Goal: Task Accomplishment & Management: Complete application form

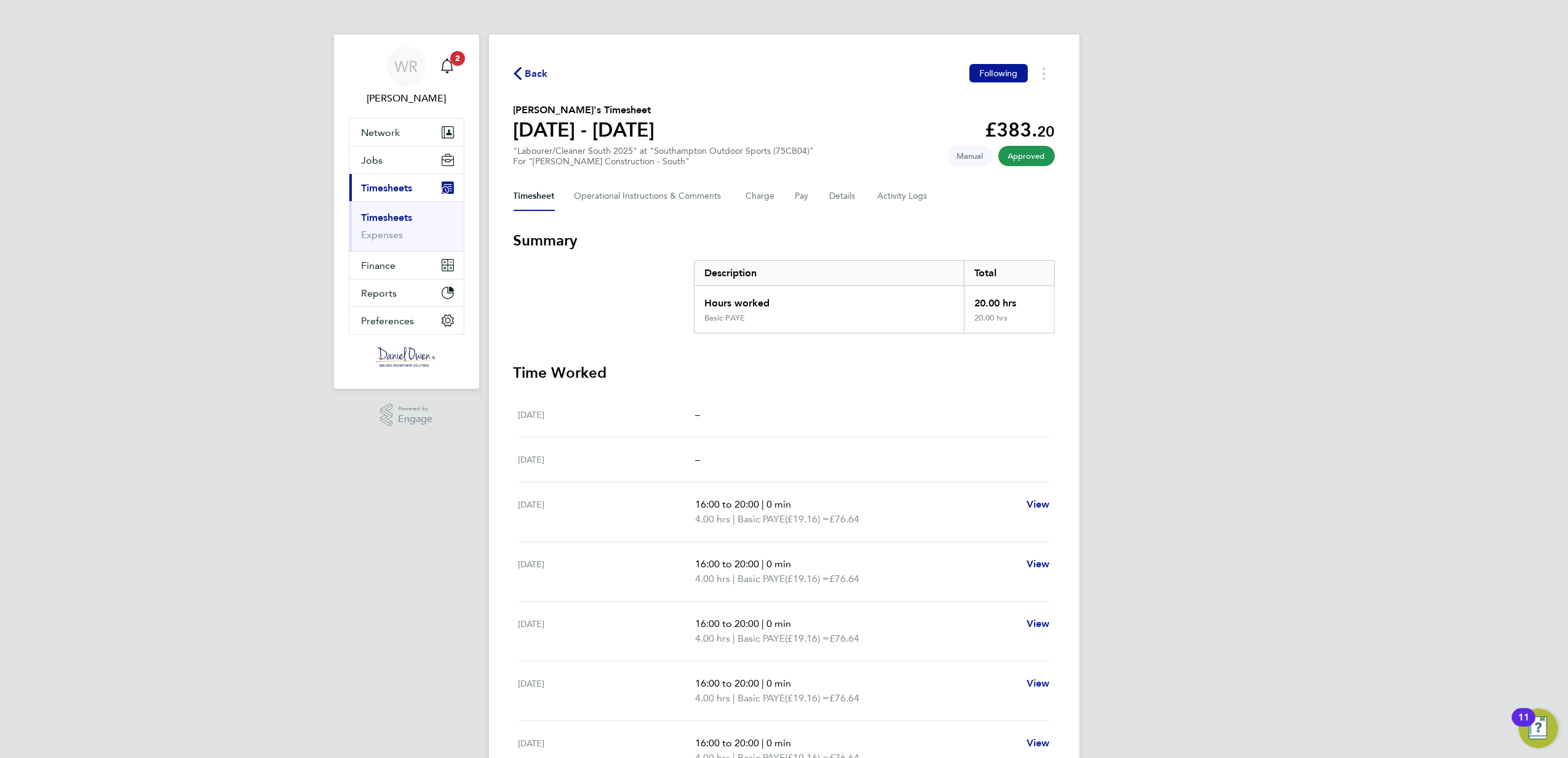
click at [508, 70] on div "Back Following [PERSON_NAME]'s Timesheet [DATE] - [DATE] £383. 20 "Labourer/Cle…" at bounding box center [784, 452] width 590 height 835
click at [545, 81] on span "Back" at bounding box center [537, 74] width 23 height 15
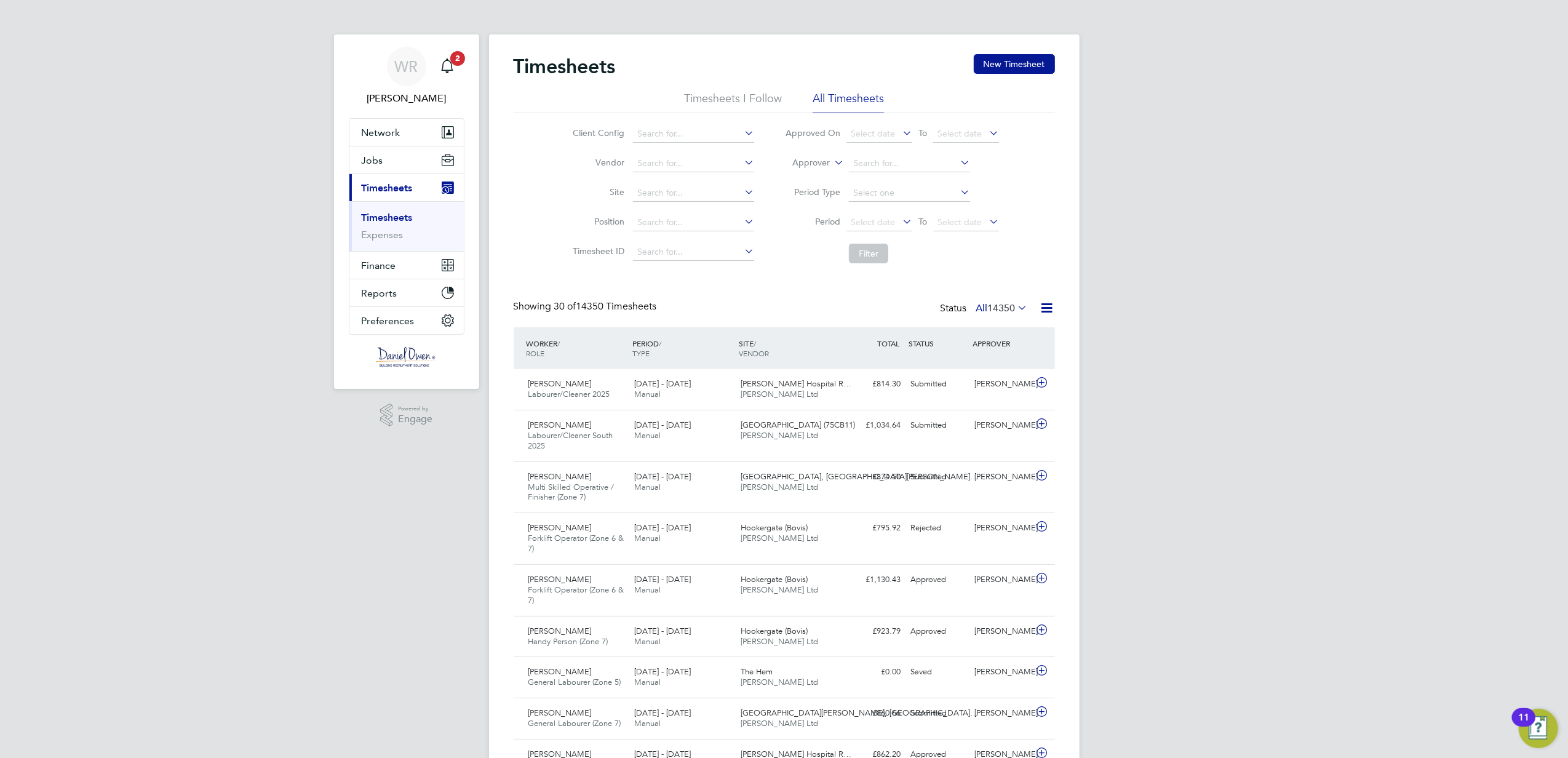
click at [831, 163] on icon at bounding box center [831, 160] width 0 height 11
drag, startPoint x: 808, startPoint y: 168, endPoint x: 805, endPoint y: 175, distance: 7.6
click at [845, 160] on li "Approver" at bounding box center [892, 163] width 245 height 29
click at [831, 164] on icon at bounding box center [831, 160] width 0 height 11
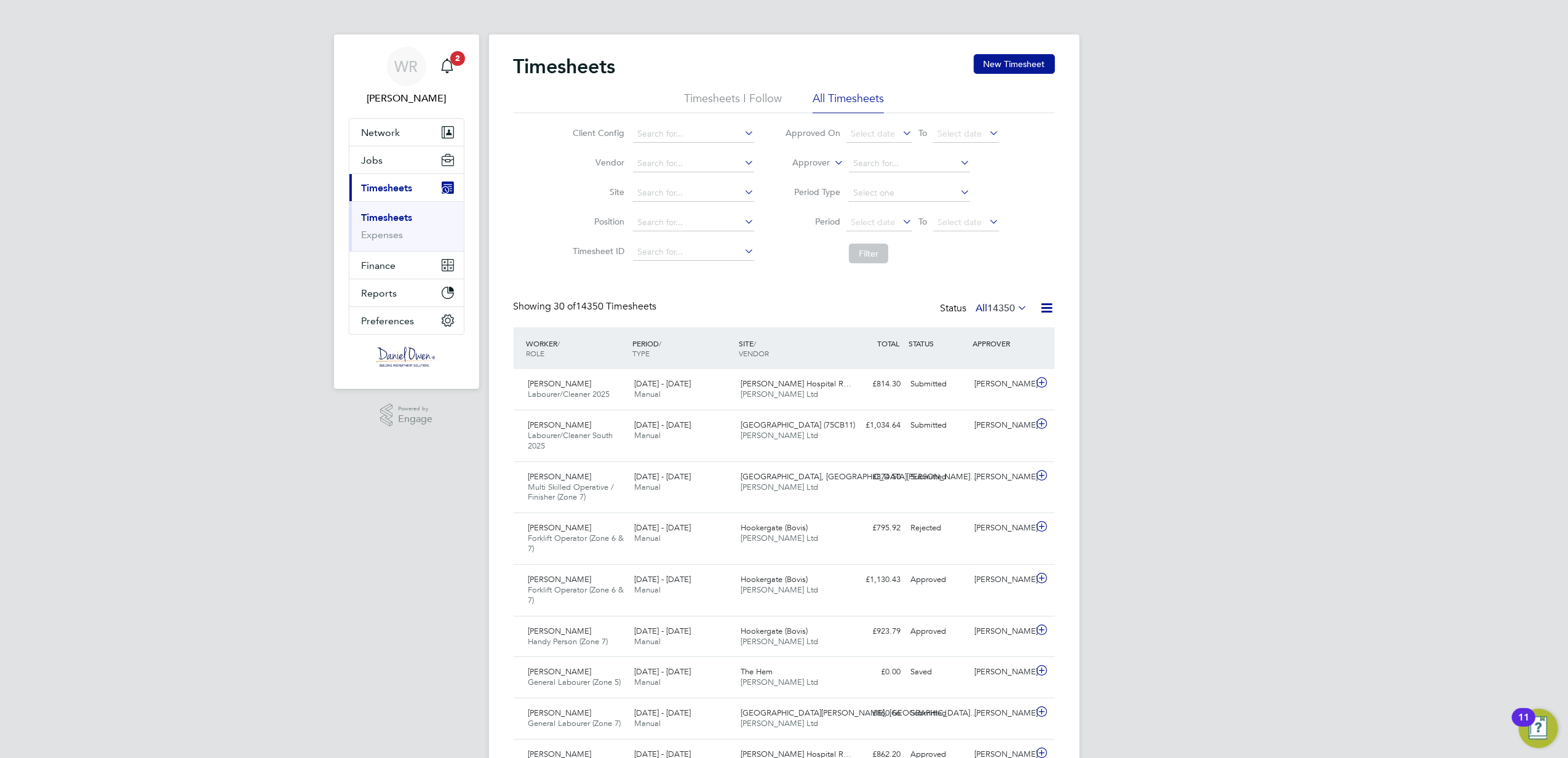
click at [811, 179] on li "Worker" at bounding box center [800, 177] width 61 height 16
click at [870, 160] on input at bounding box center [909, 164] width 121 height 17
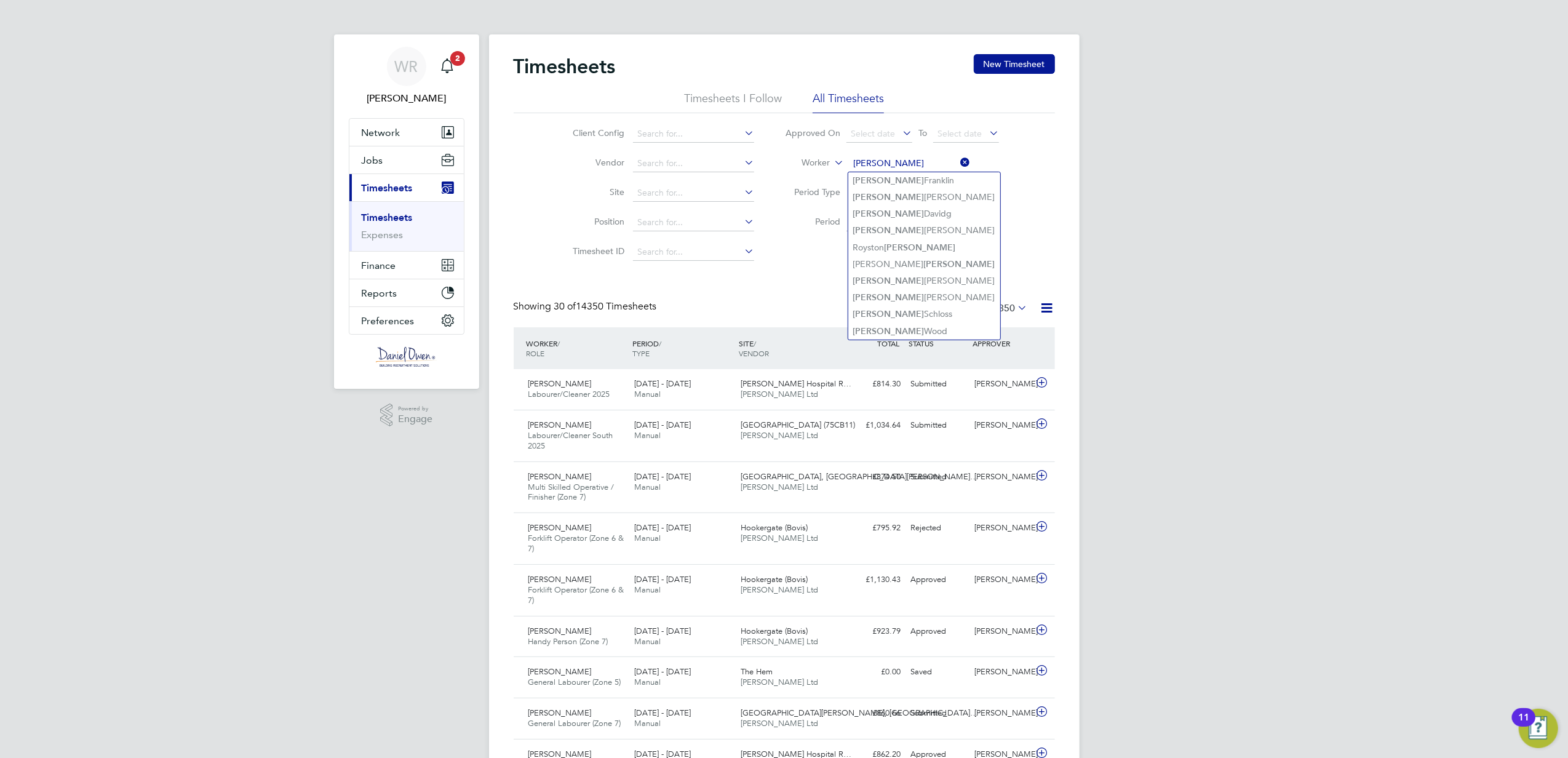
type input "[PERSON_NAME]"
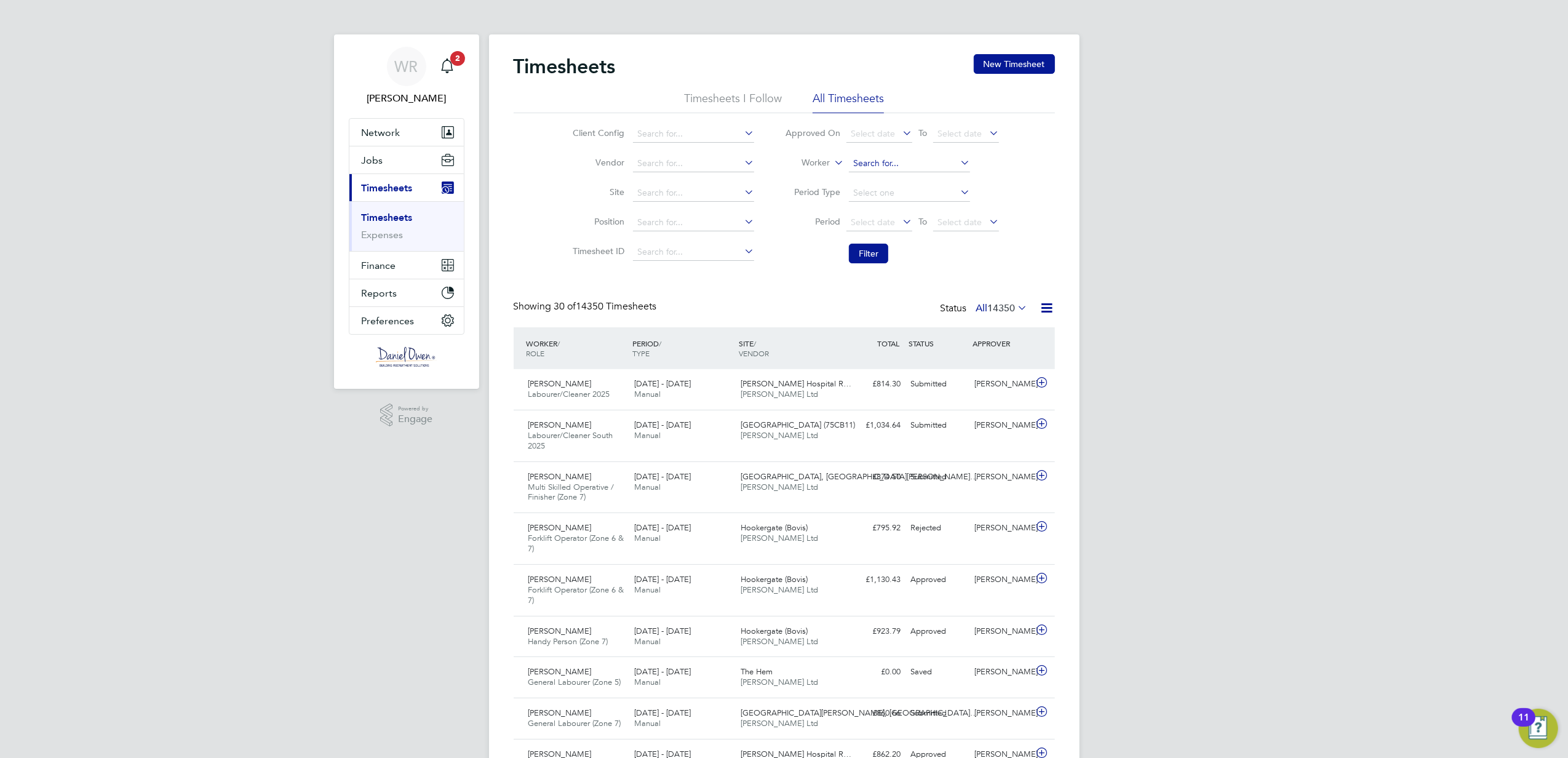
click at [865, 163] on input at bounding box center [909, 164] width 121 height 17
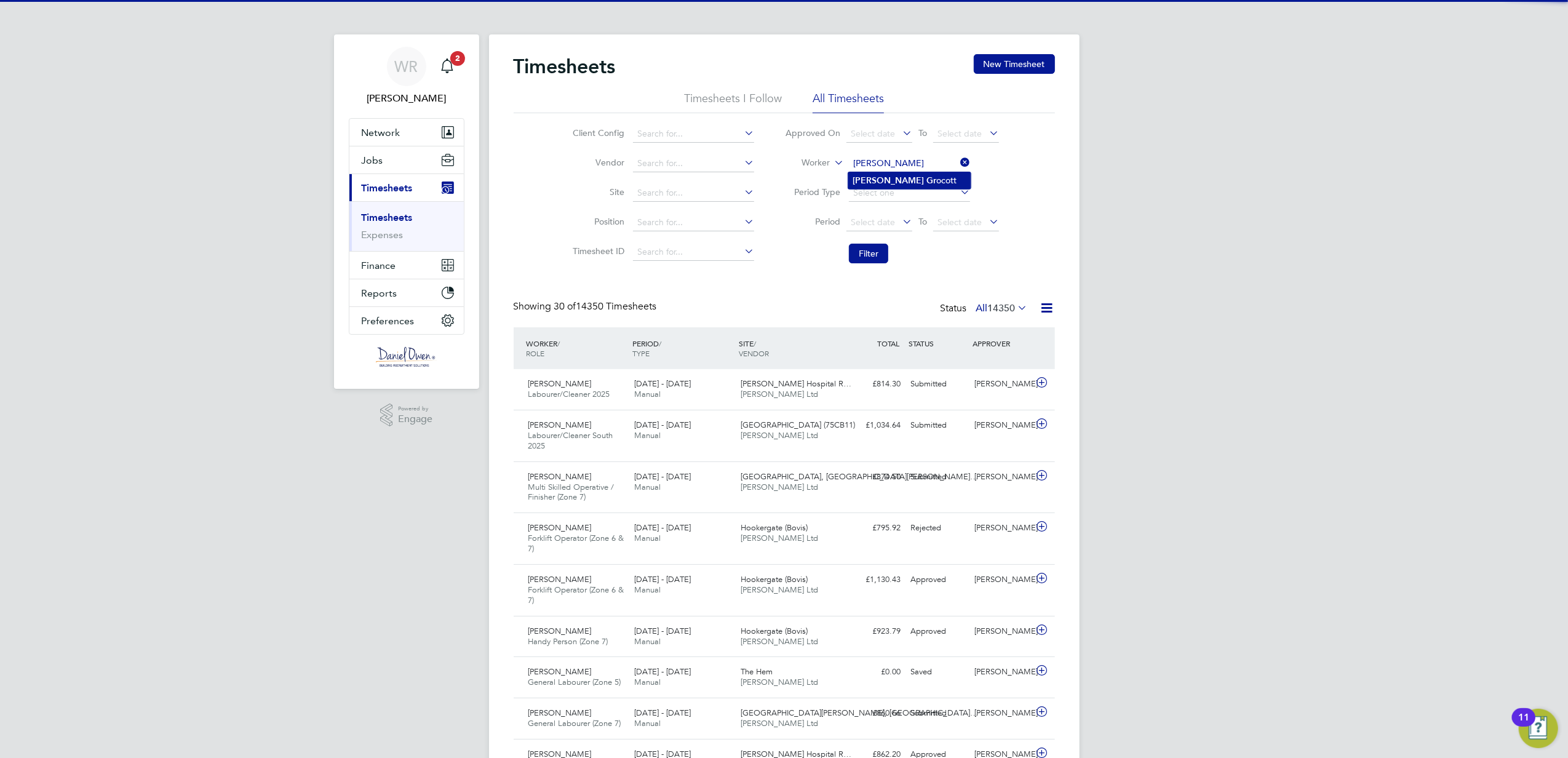
click at [906, 178] on li "[PERSON_NAME] ocott" at bounding box center [909, 180] width 122 height 17
type input "[PERSON_NAME]"
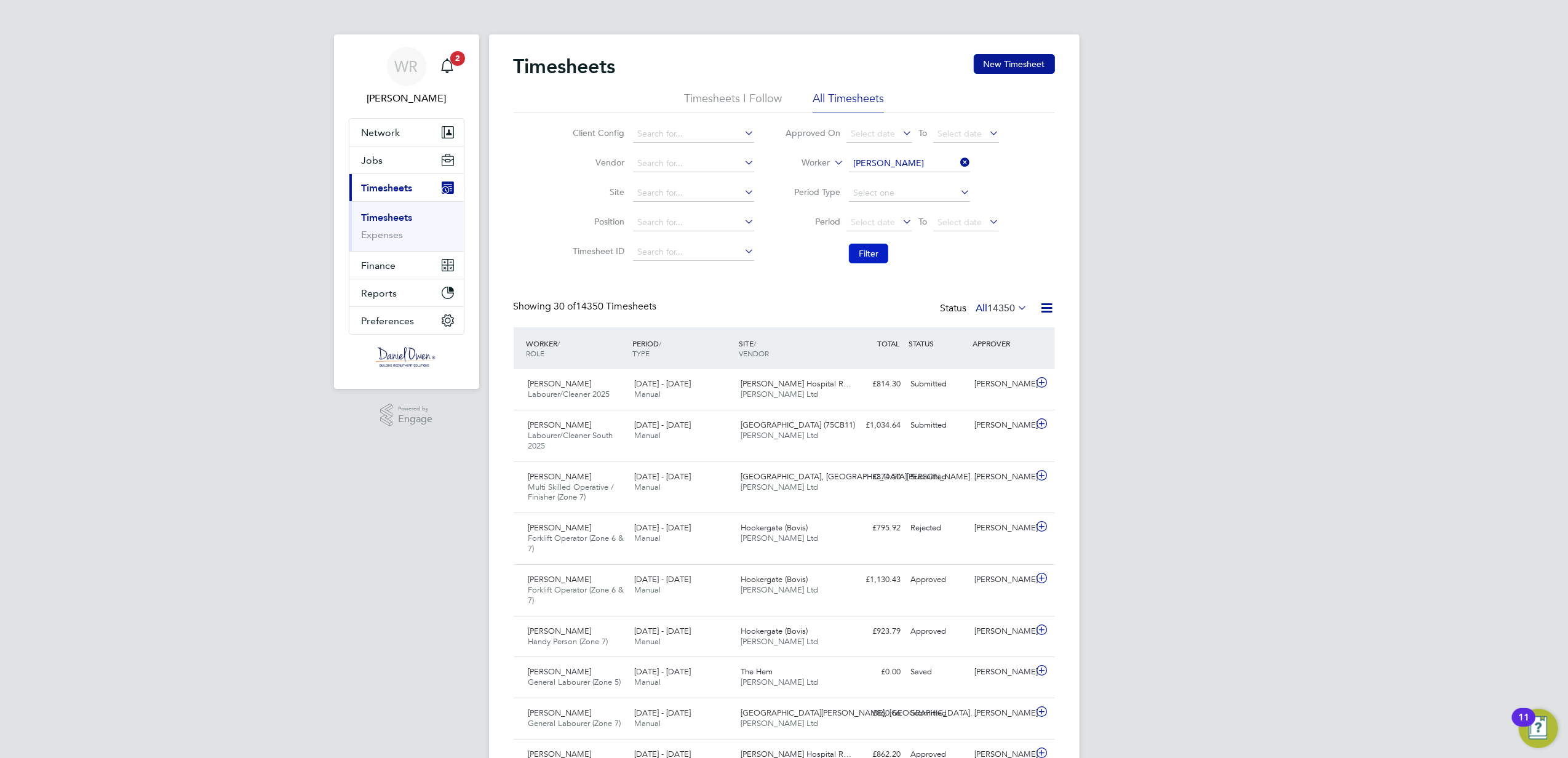
click at [859, 251] on button "Filter" at bounding box center [869, 253] width 40 height 20
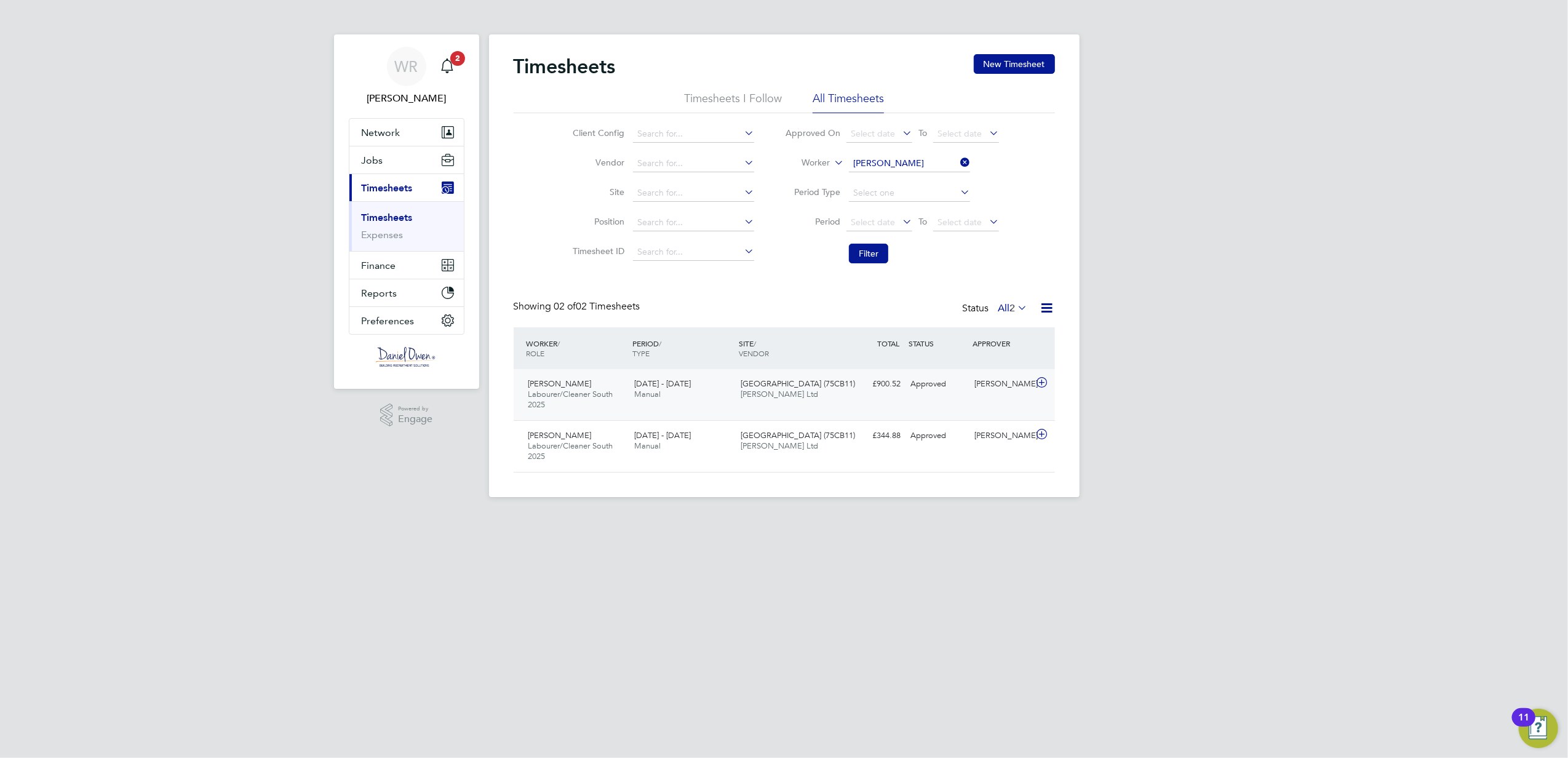
click at [892, 402] on div "[PERSON_NAME] Labourer/Cleaner South 2025 [DATE] - [DATE] [DATE] - [DATE] Manua…" at bounding box center [784, 394] width 541 height 51
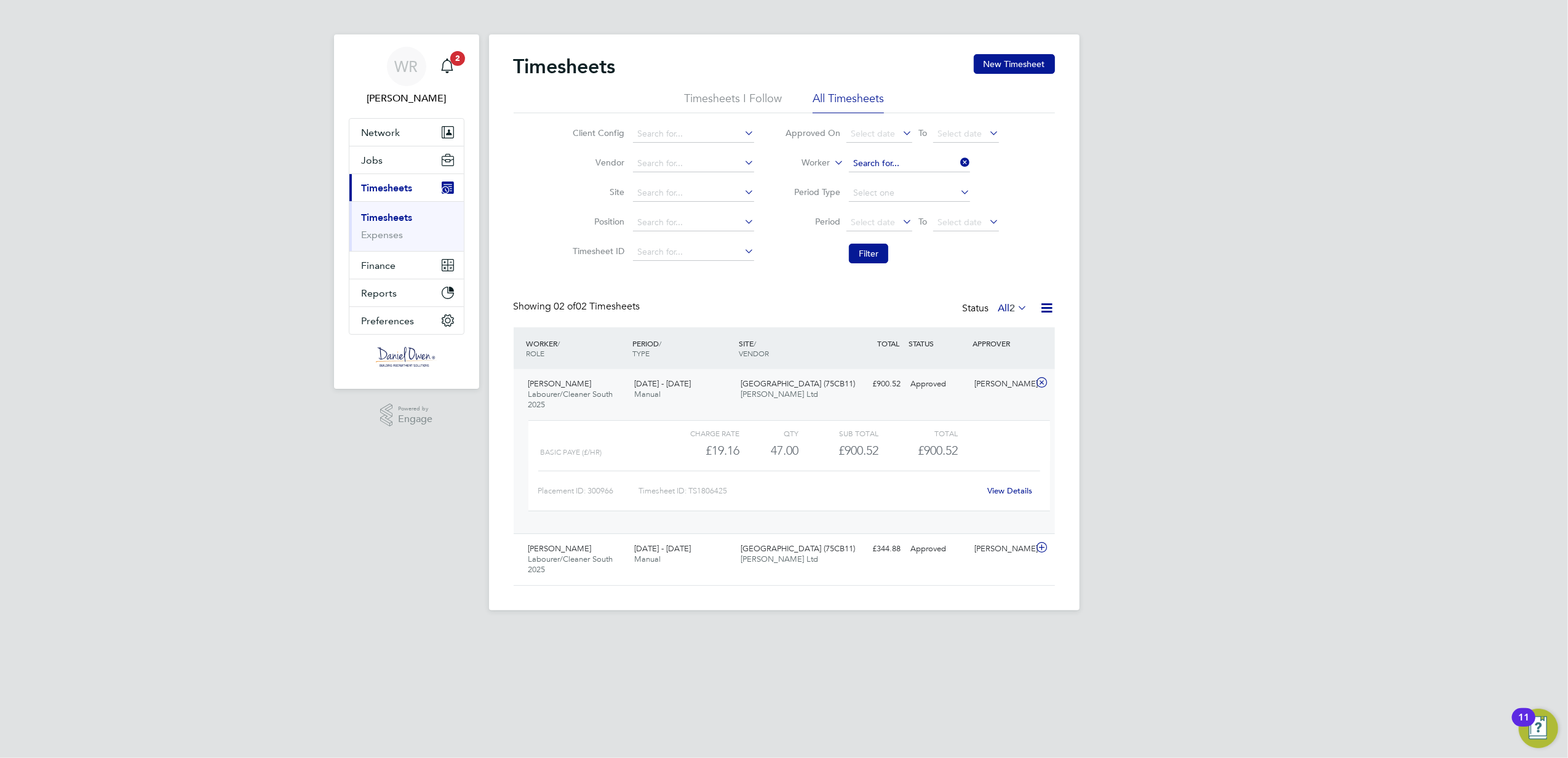
click at [891, 157] on input at bounding box center [909, 164] width 121 height 17
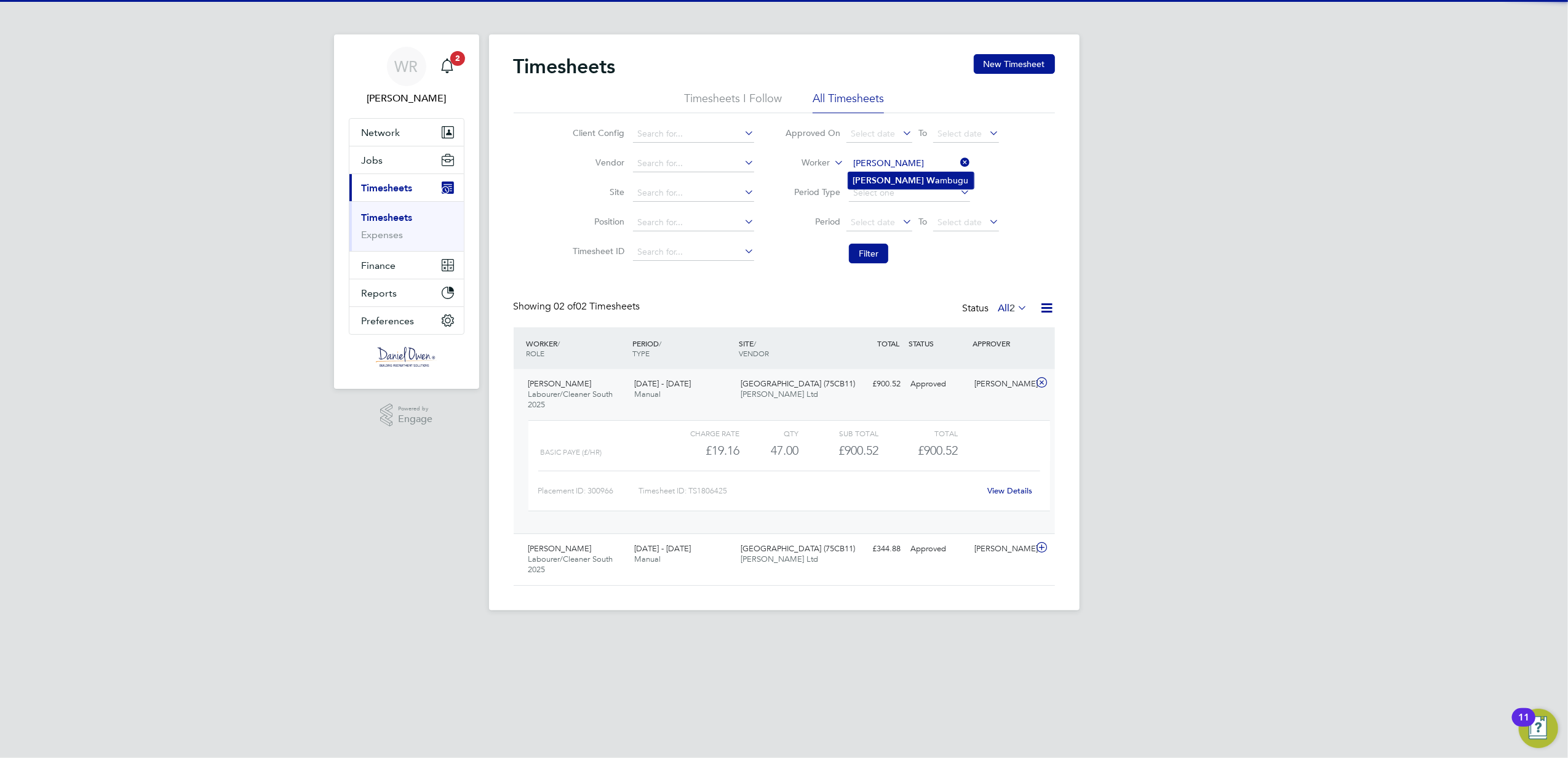
click at [911, 182] on li "[PERSON_NAME] mbugu" at bounding box center [910, 180] width 126 height 17
type input "[PERSON_NAME]"
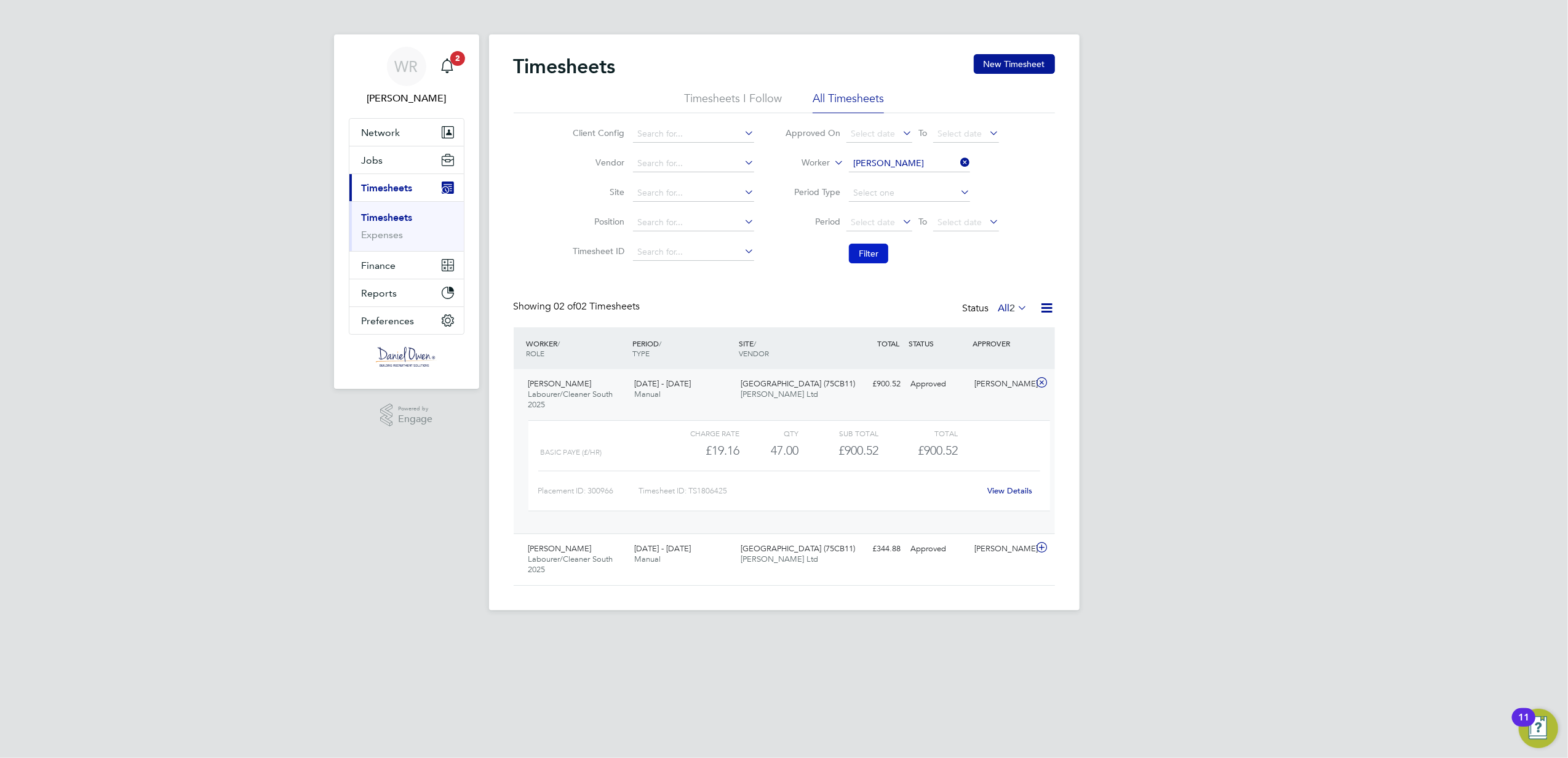
click at [876, 251] on button "Filter" at bounding box center [869, 253] width 40 height 20
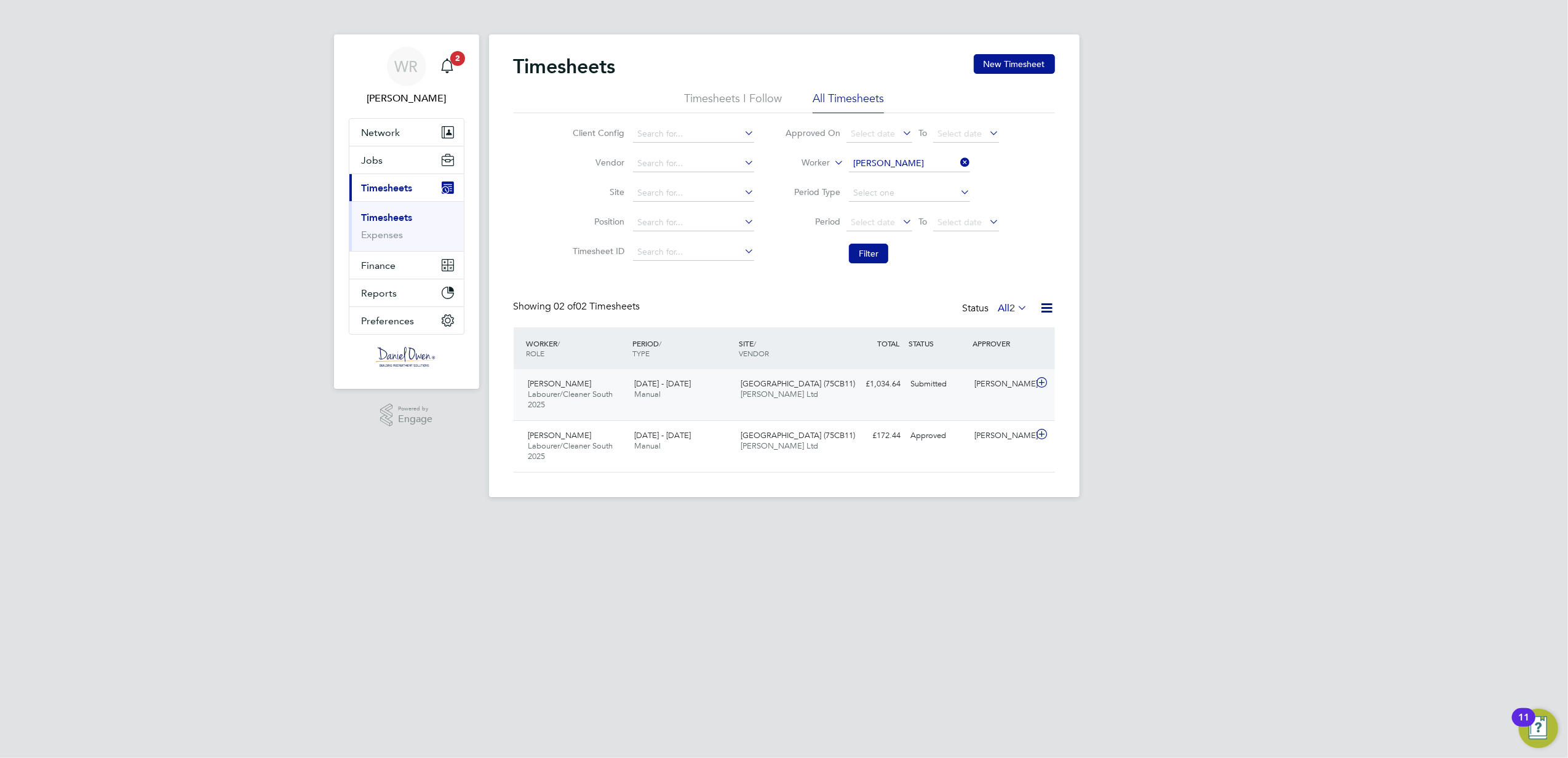
click at [912, 389] on div "Submitted" at bounding box center [938, 384] width 64 height 21
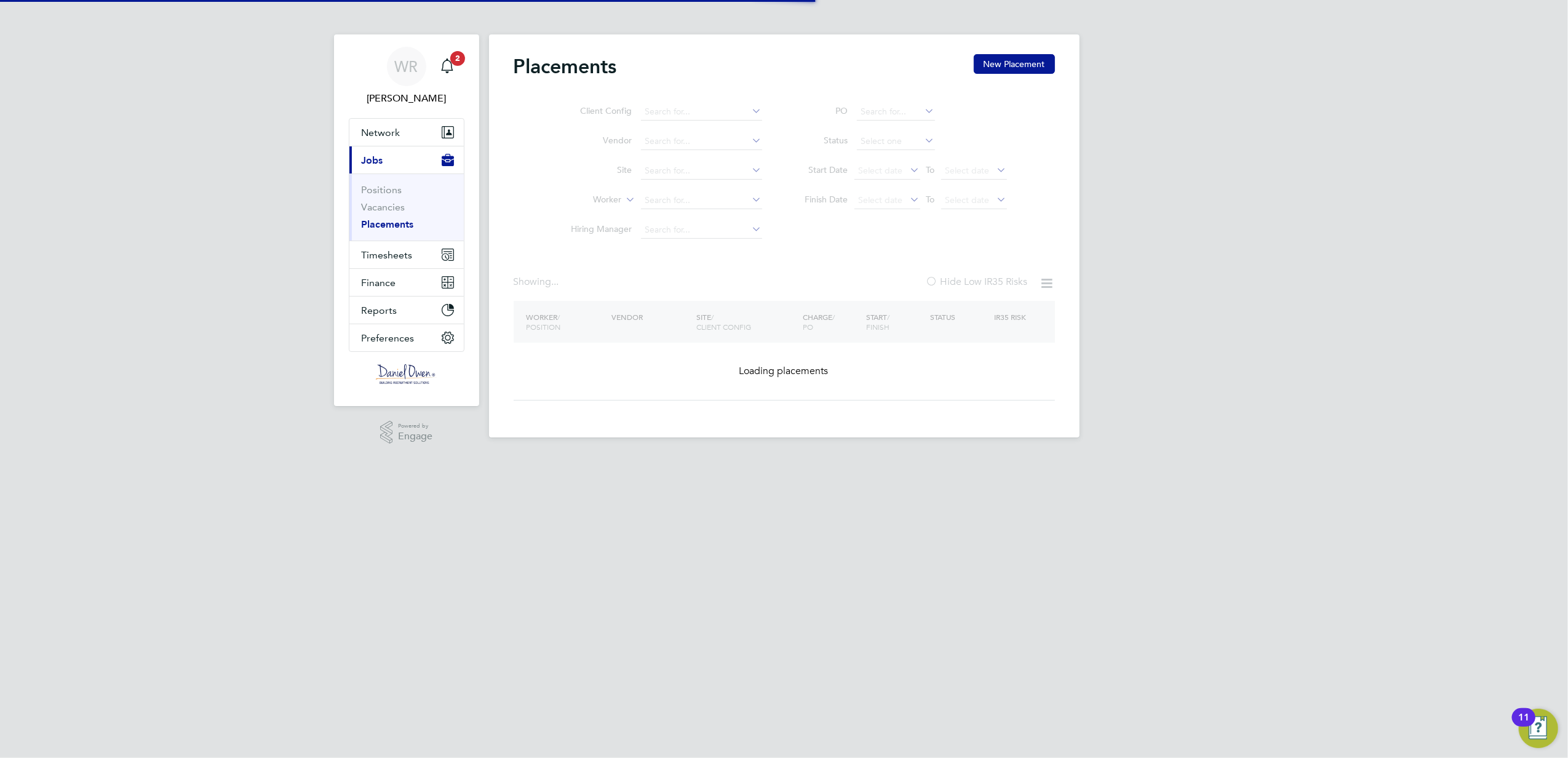
type input "[PERSON_NAME]"
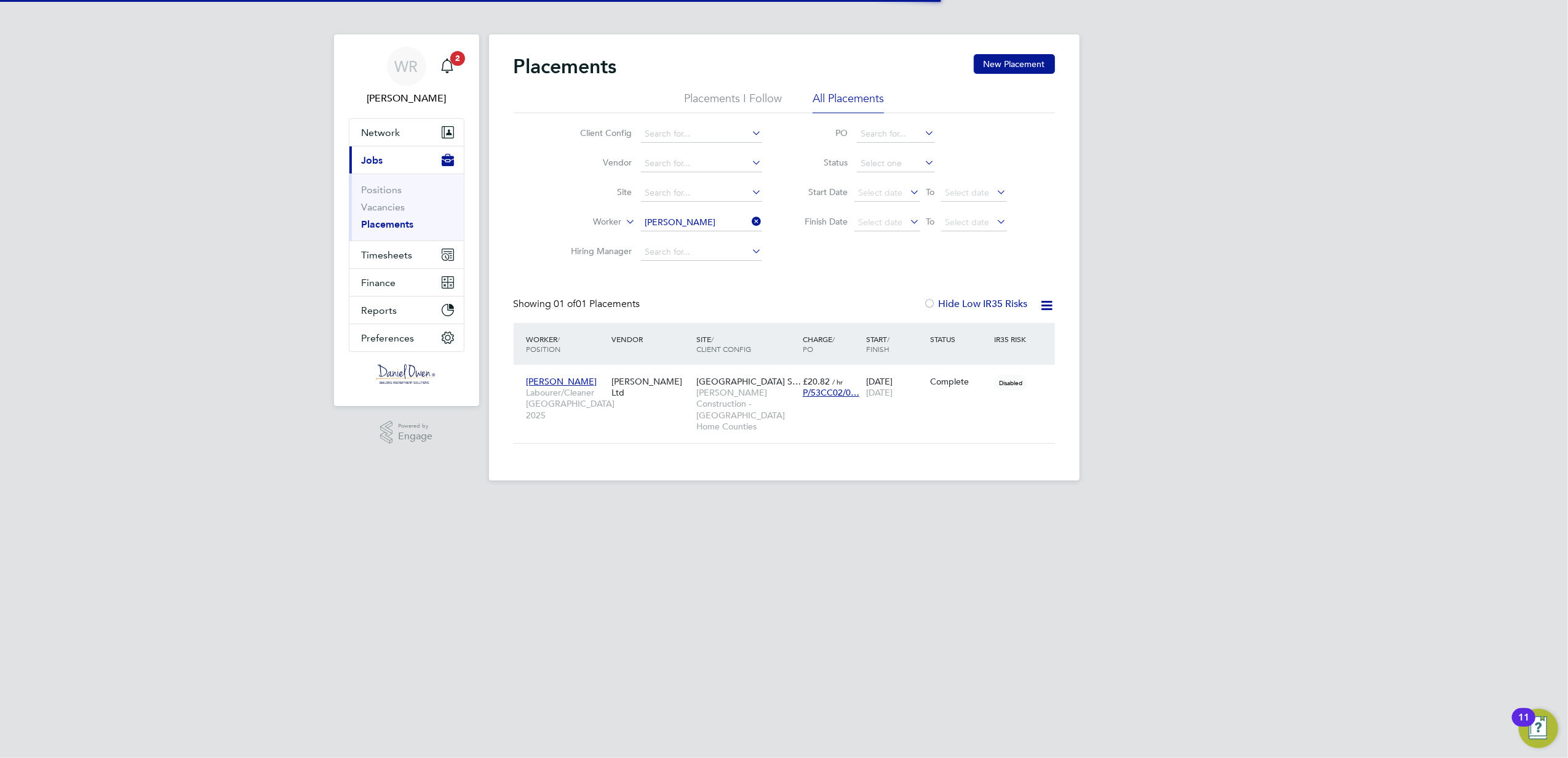
scroll to position [13, 58]
click at [714, 222] on input at bounding box center [701, 223] width 121 height 17
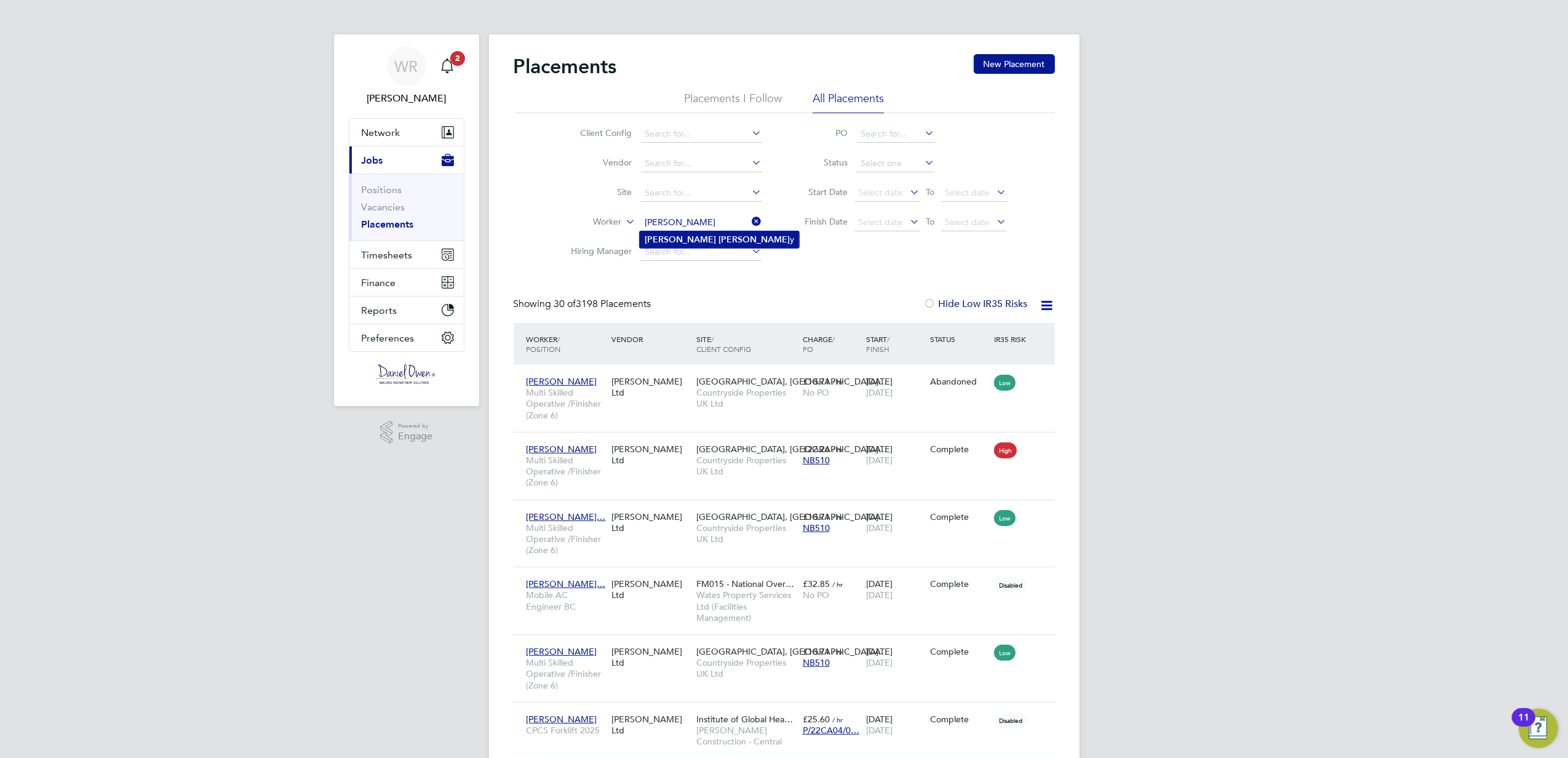
click at [680, 232] on li "David Kell y" at bounding box center [720, 239] width 160 height 17
type input "David Kelly"
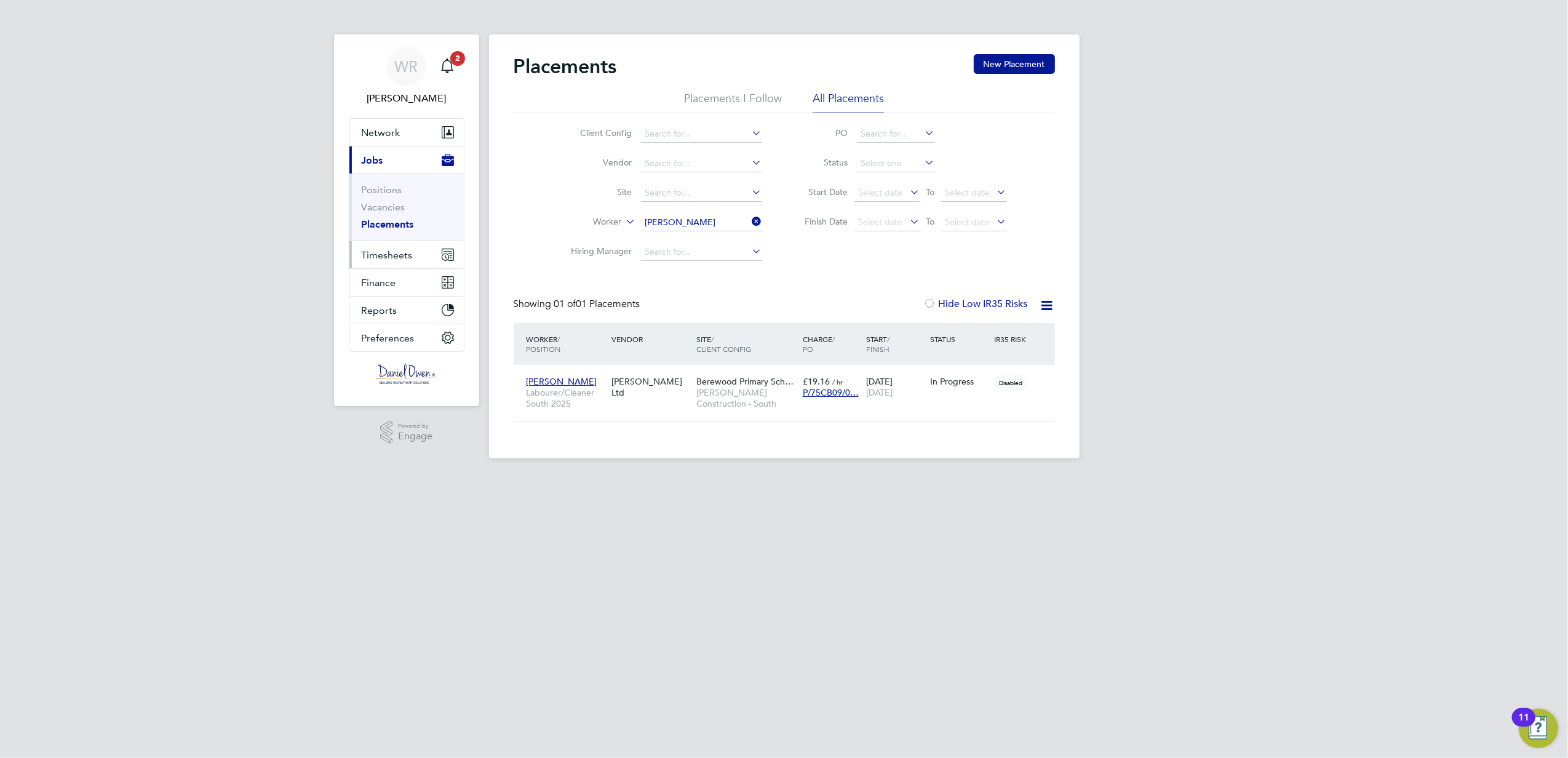
click at [387, 254] on span "Timesheets" at bounding box center [387, 255] width 51 height 12
click at [376, 207] on ul "Timesheets Expenses" at bounding box center [406, 226] width 115 height 50
click at [374, 221] on link "Timesheets" at bounding box center [387, 217] width 51 height 12
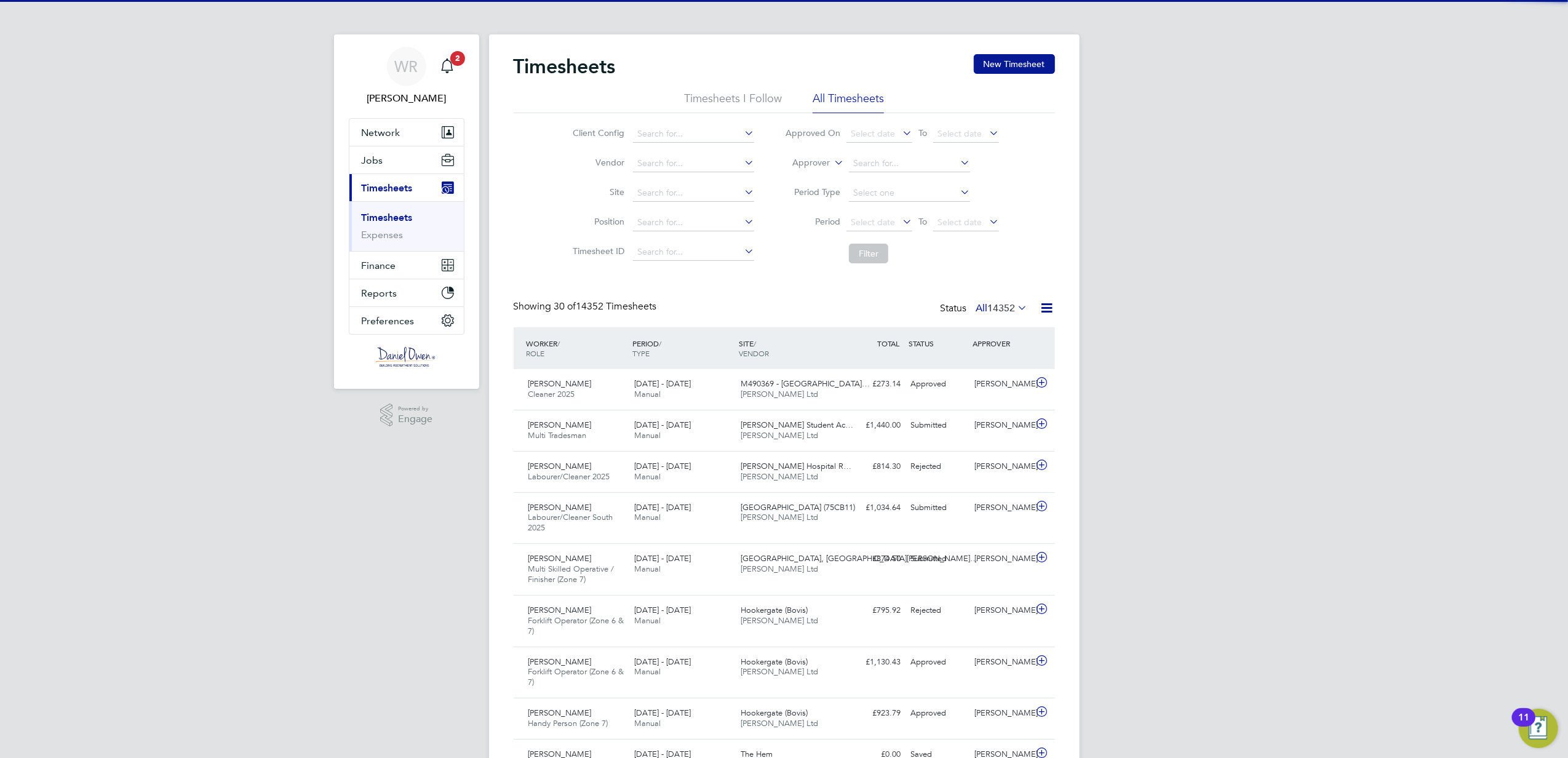
click at [828, 160] on label "Approver" at bounding box center [802, 164] width 55 height 13
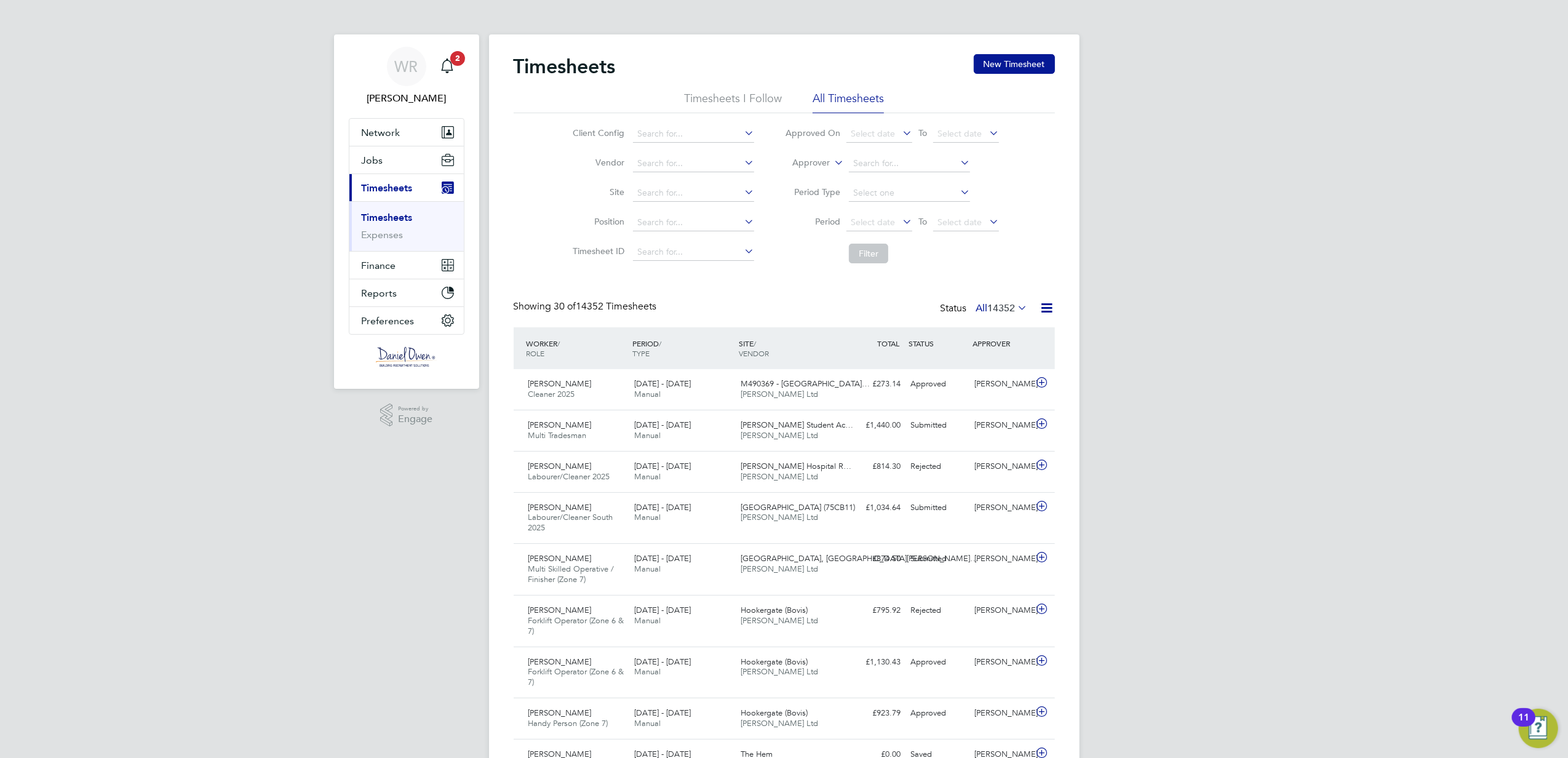
click at [795, 175] on li "Worker" at bounding box center [800, 177] width 61 height 16
click at [879, 163] on input at bounding box center [909, 164] width 121 height 17
type input "m"
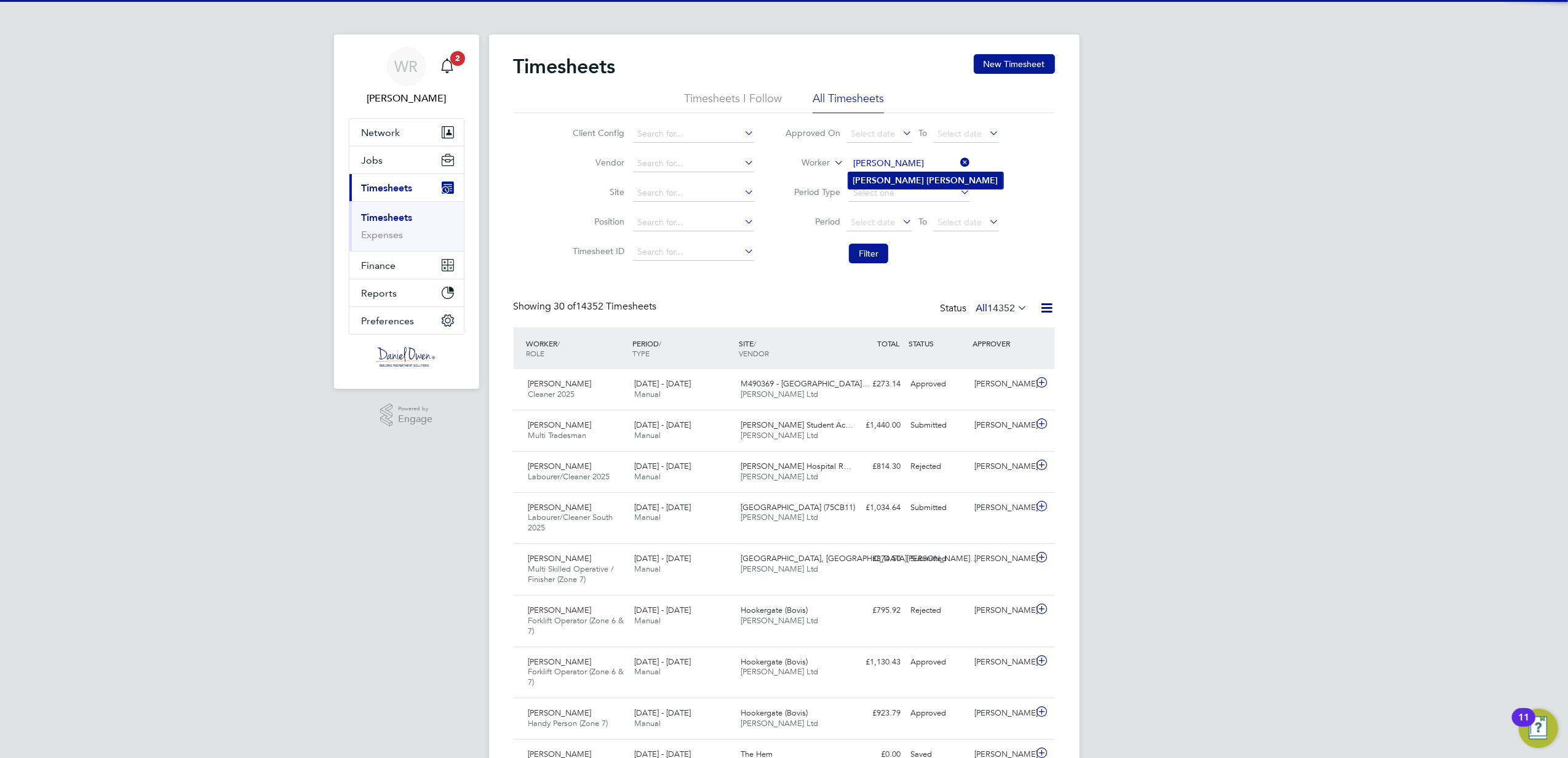
click at [927, 178] on b "Kelly" at bounding box center [963, 180] width 71 height 10
type input "David Kelly"
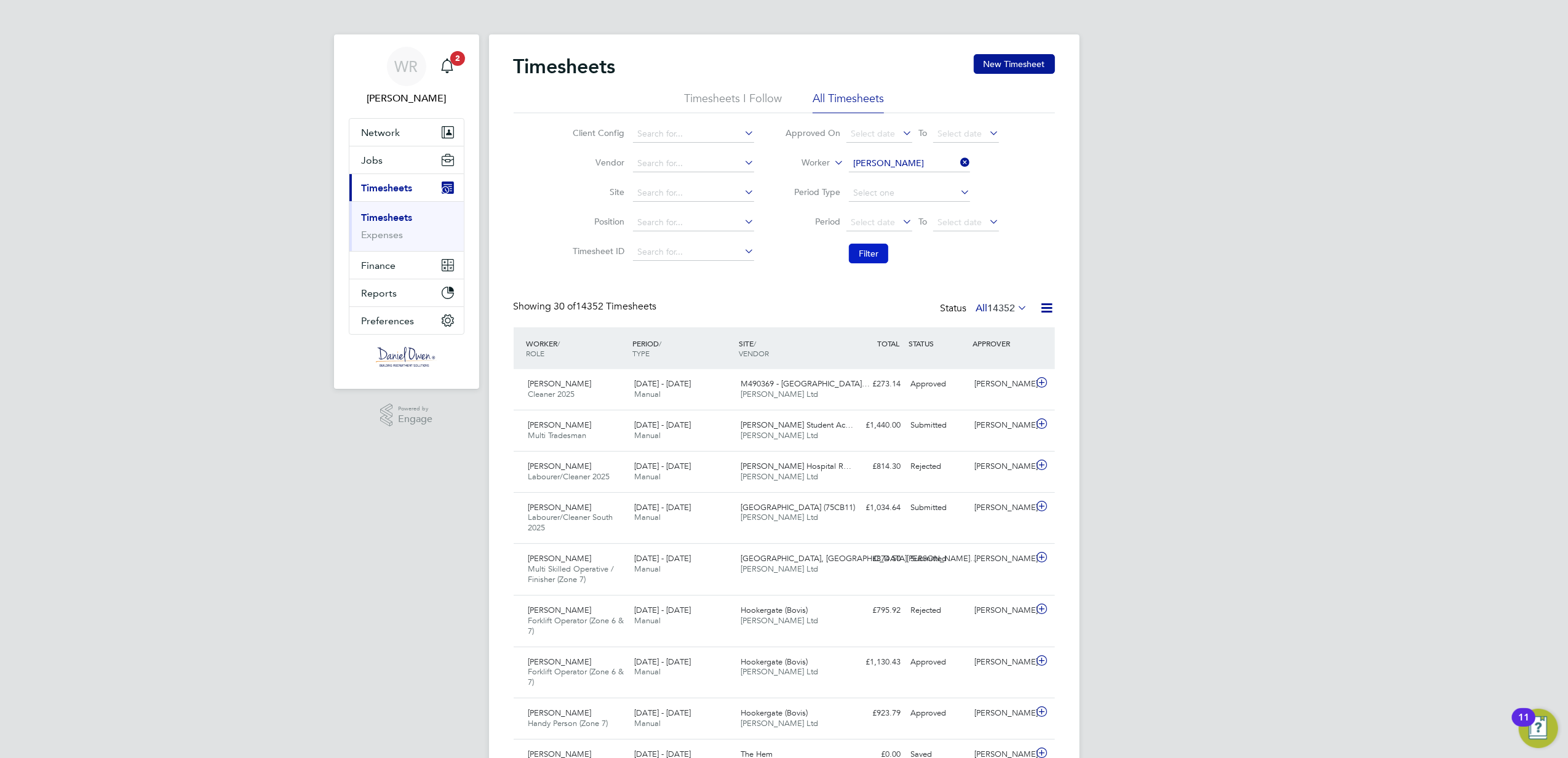
click at [865, 255] on button "Filter" at bounding box center [869, 253] width 40 height 20
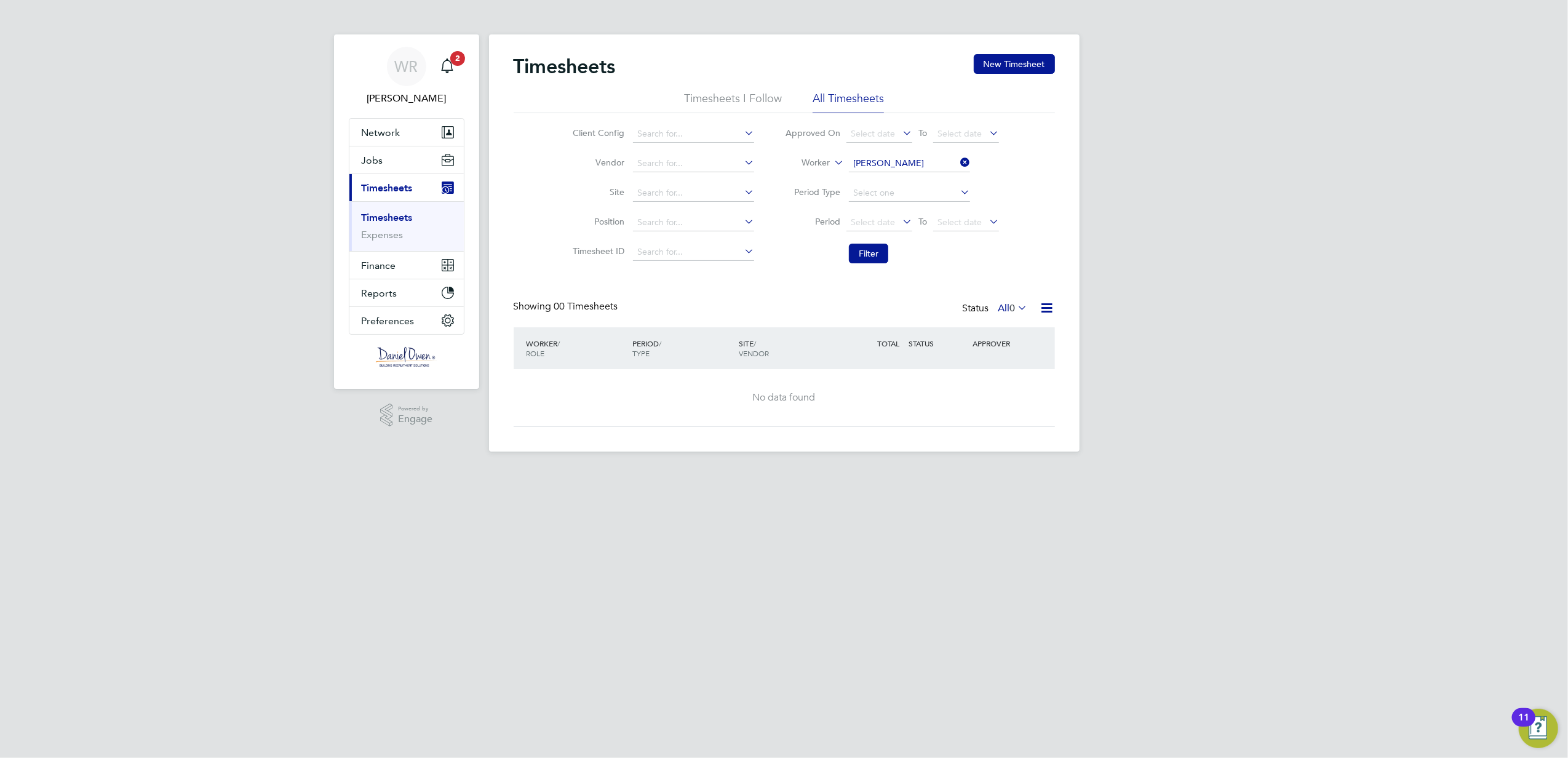
click at [1010, 311] on span "0" at bounding box center [1012, 308] width 6 height 13
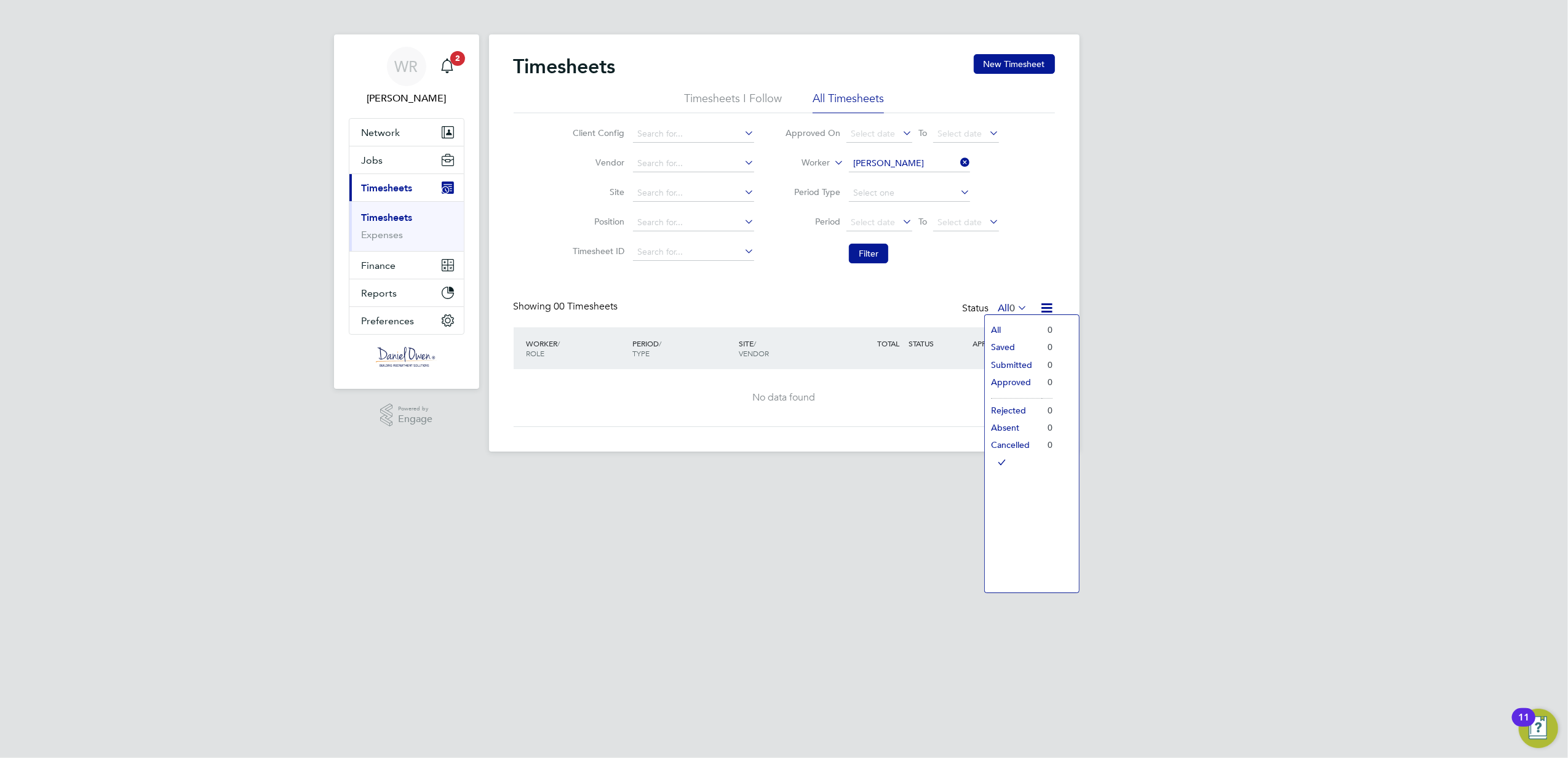
click at [997, 331] on li "All" at bounding box center [1013, 330] width 57 height 17
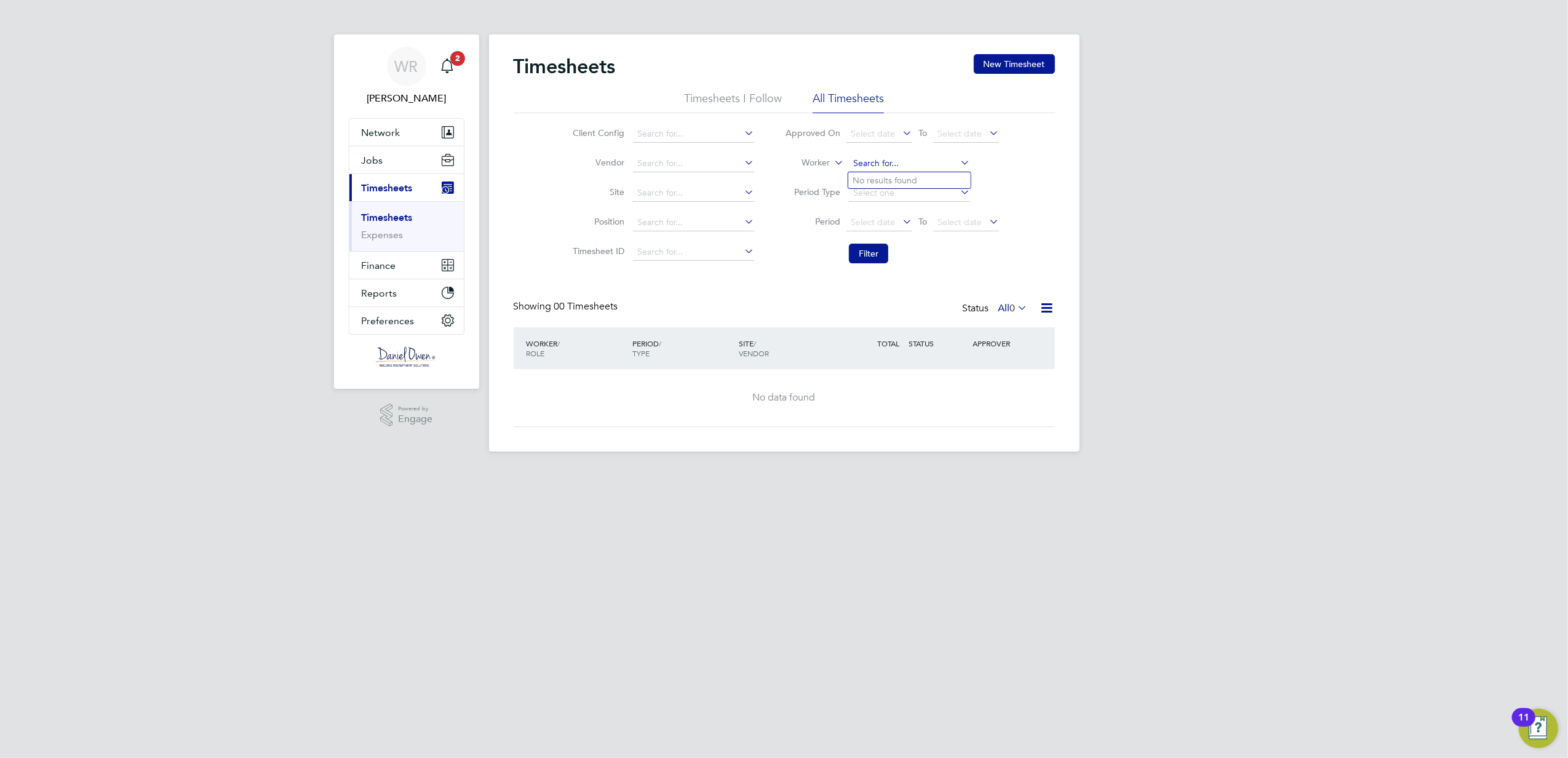
click at [924, 160] on input at bounding box center [909, 164] width 121 height 17
click at [918, 172] on li "David Kelly" at bounding box center [925, 180] width 155 height 17
type input "David Kelly"
click at [916, 159] on input "David Kelly" at bounding box center [909, 164] width 121 height 17
click at [927, 179] on b "Kelly" at bounding box center [963, 180] width 71 height 10
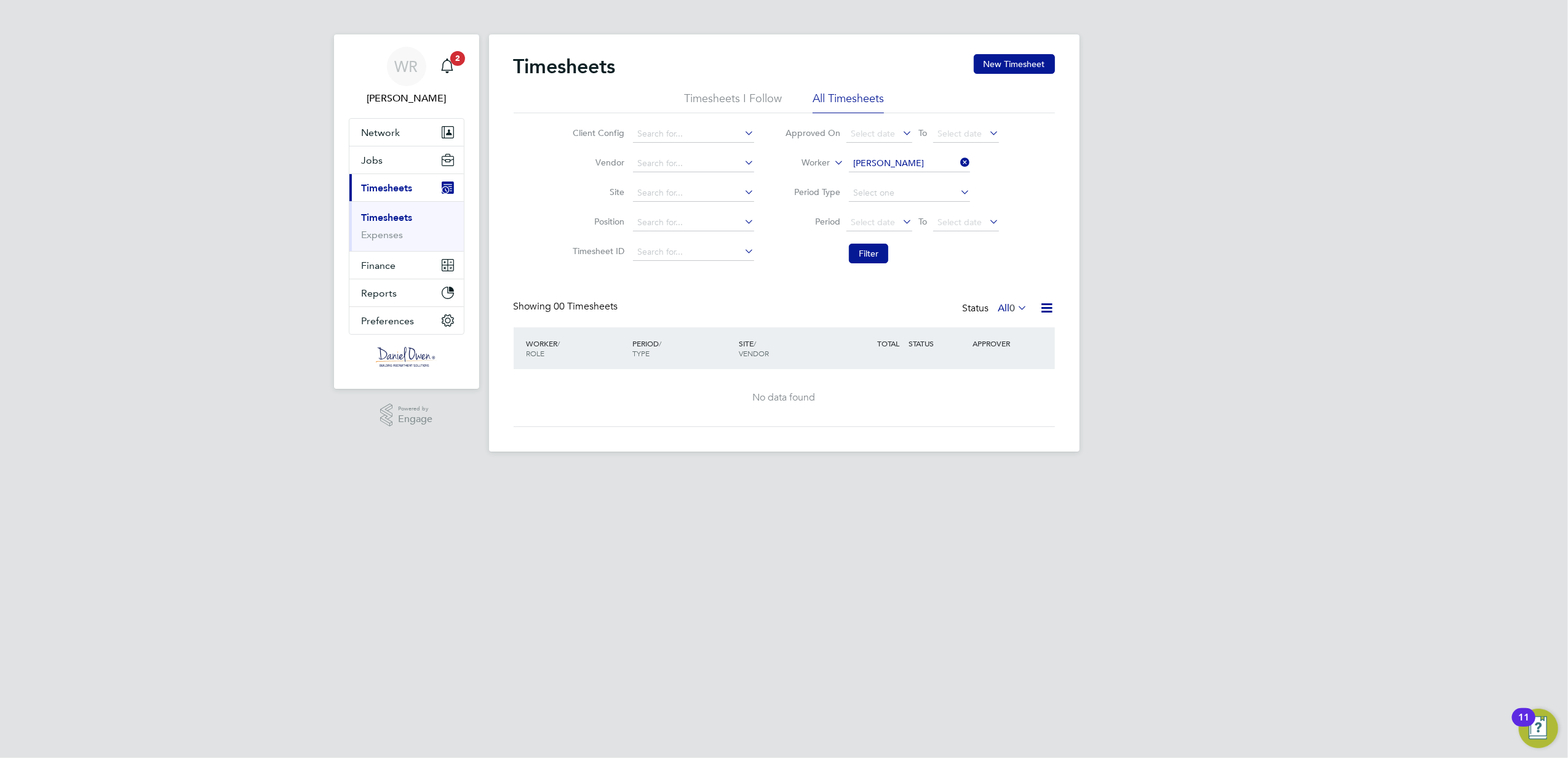
type input "David Kelly"
click at [875, 254] on button "Filter" at bounding box center [869, 253] width 40 height 20
click at [1016, 307] on icon at bounding box center [1016, 307] width 0 height 17
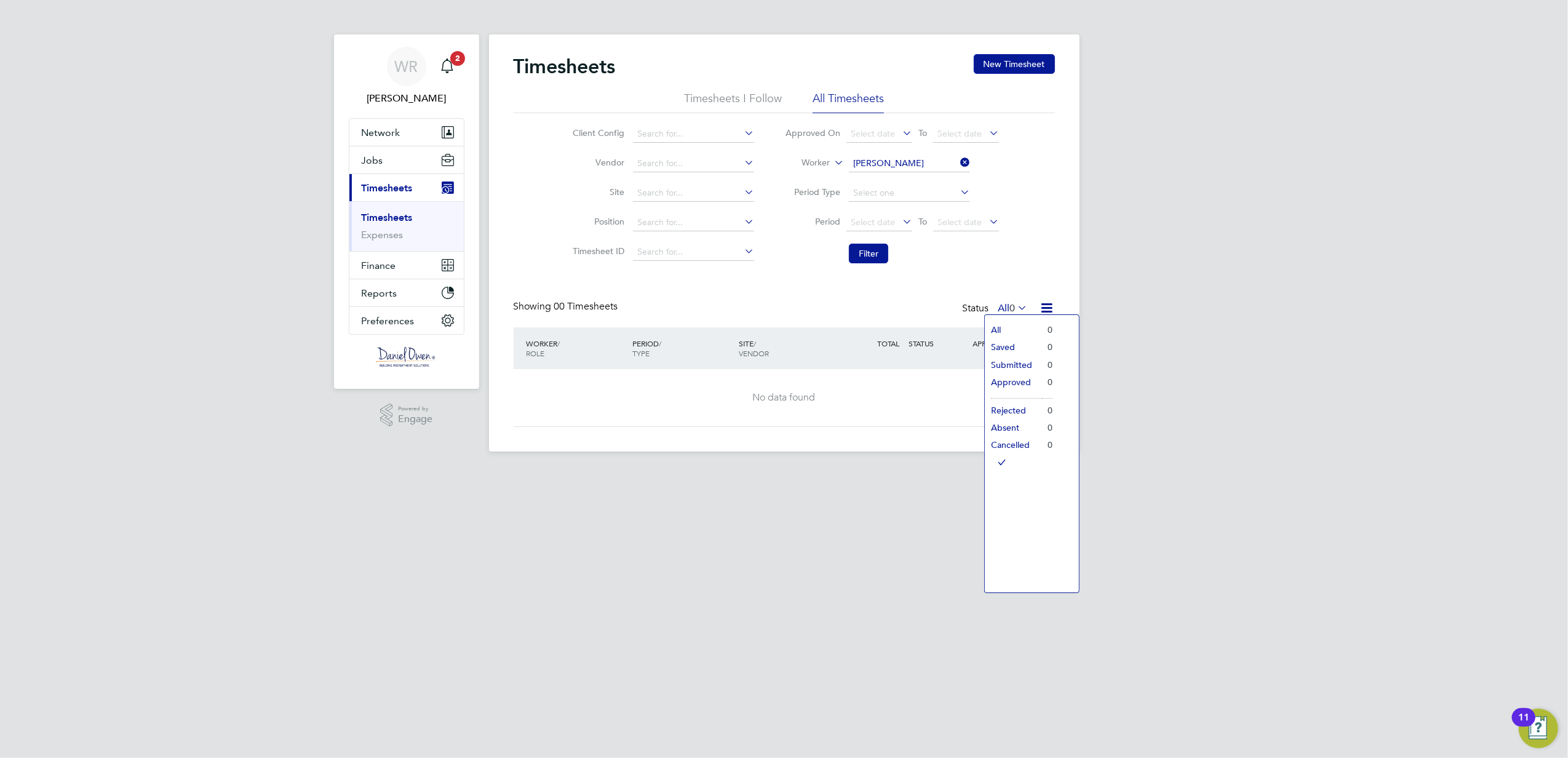
click at [995, 334] on li "All" at bounding box center [1013, 330] width 57 height 17
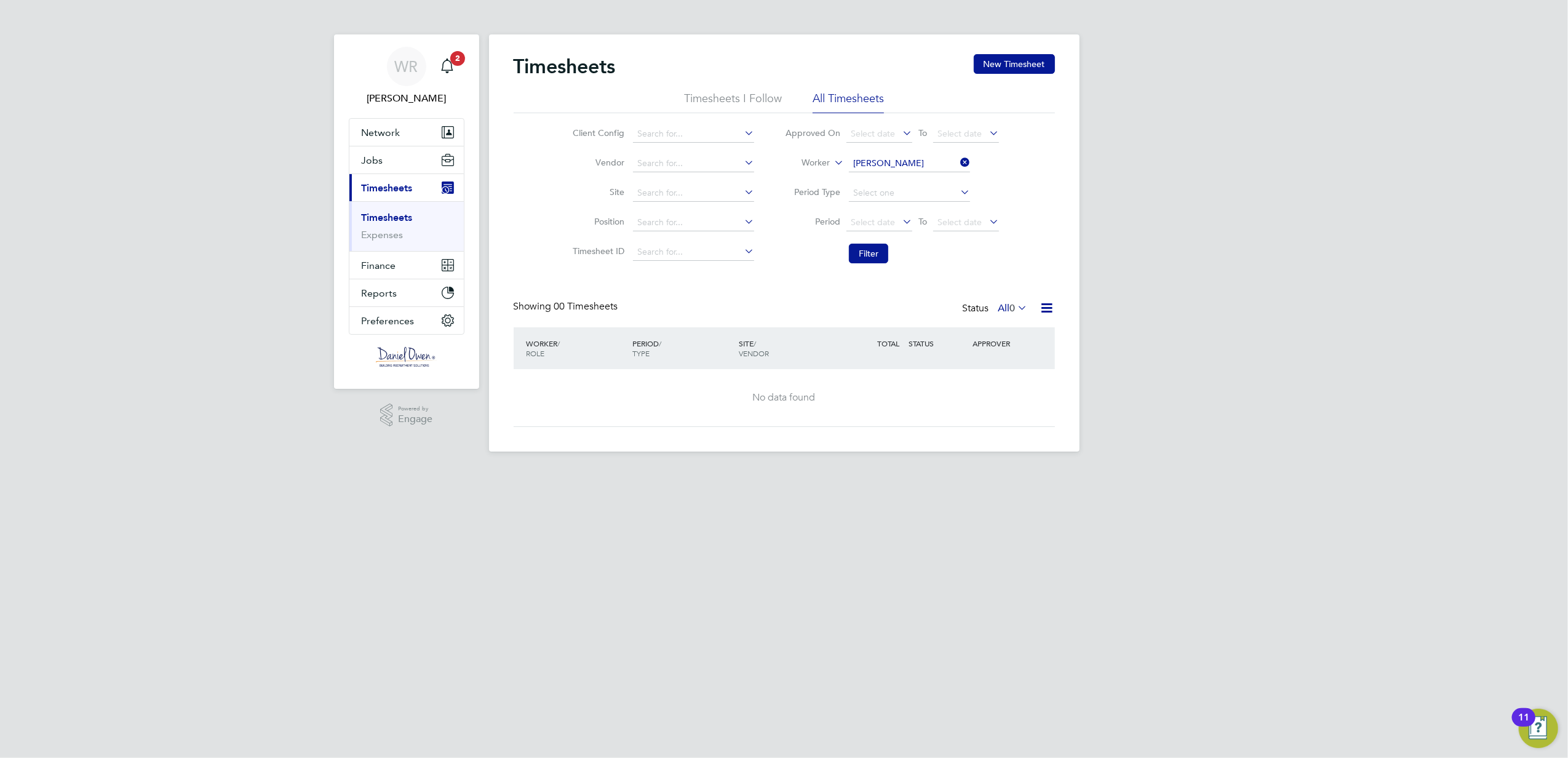
click at [861, 240] on li "Filter" at bounding box center [892, 253] width 245 height 32
click at [867, 261] on button "Filter" at bounding box center [869, 253] width 40 height 20
click at [1023, 60] on button "New Timesheet" at bounding box center [1014, 64] width 81 height 20
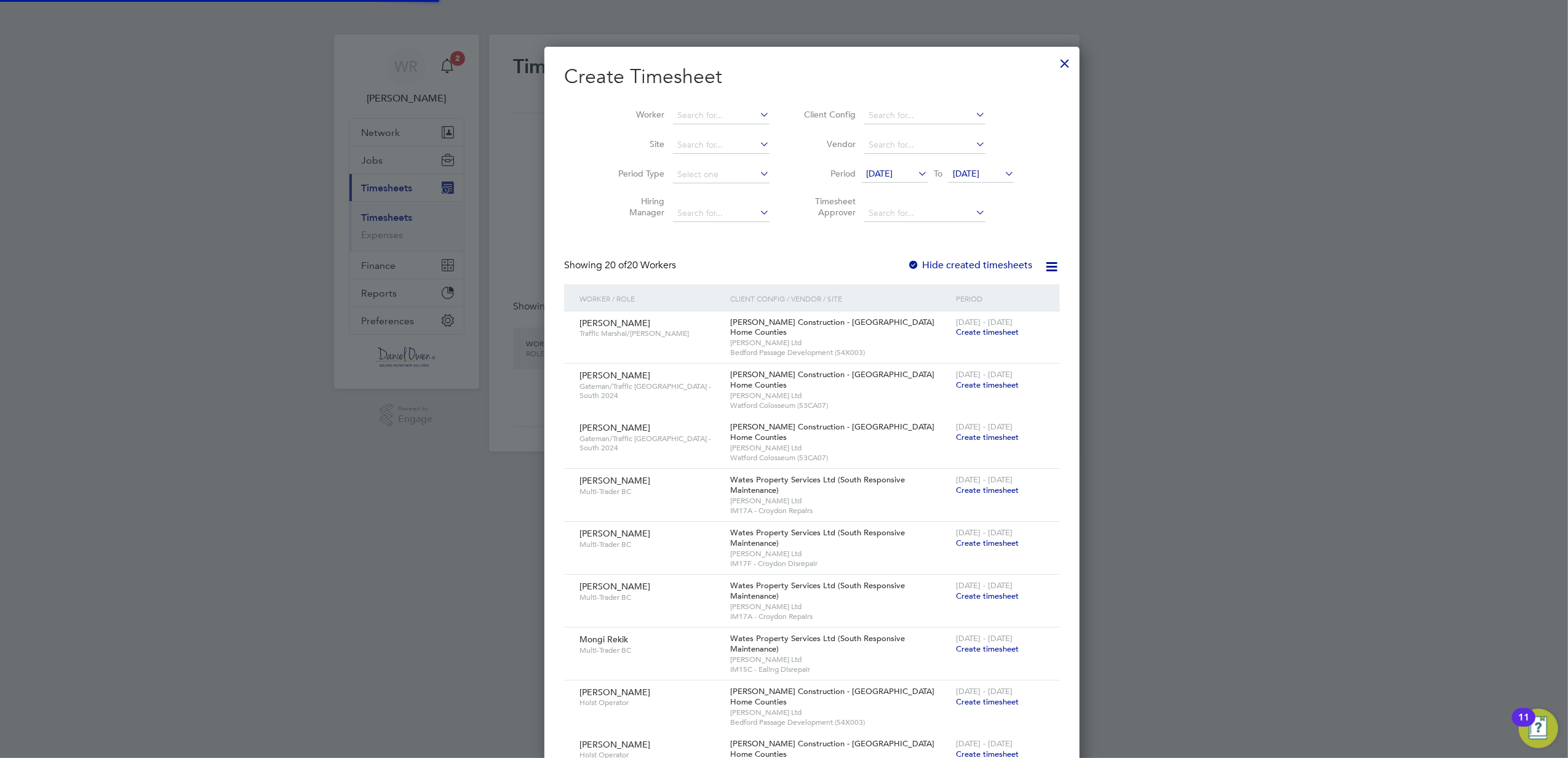
scroll to position [1404, 479]
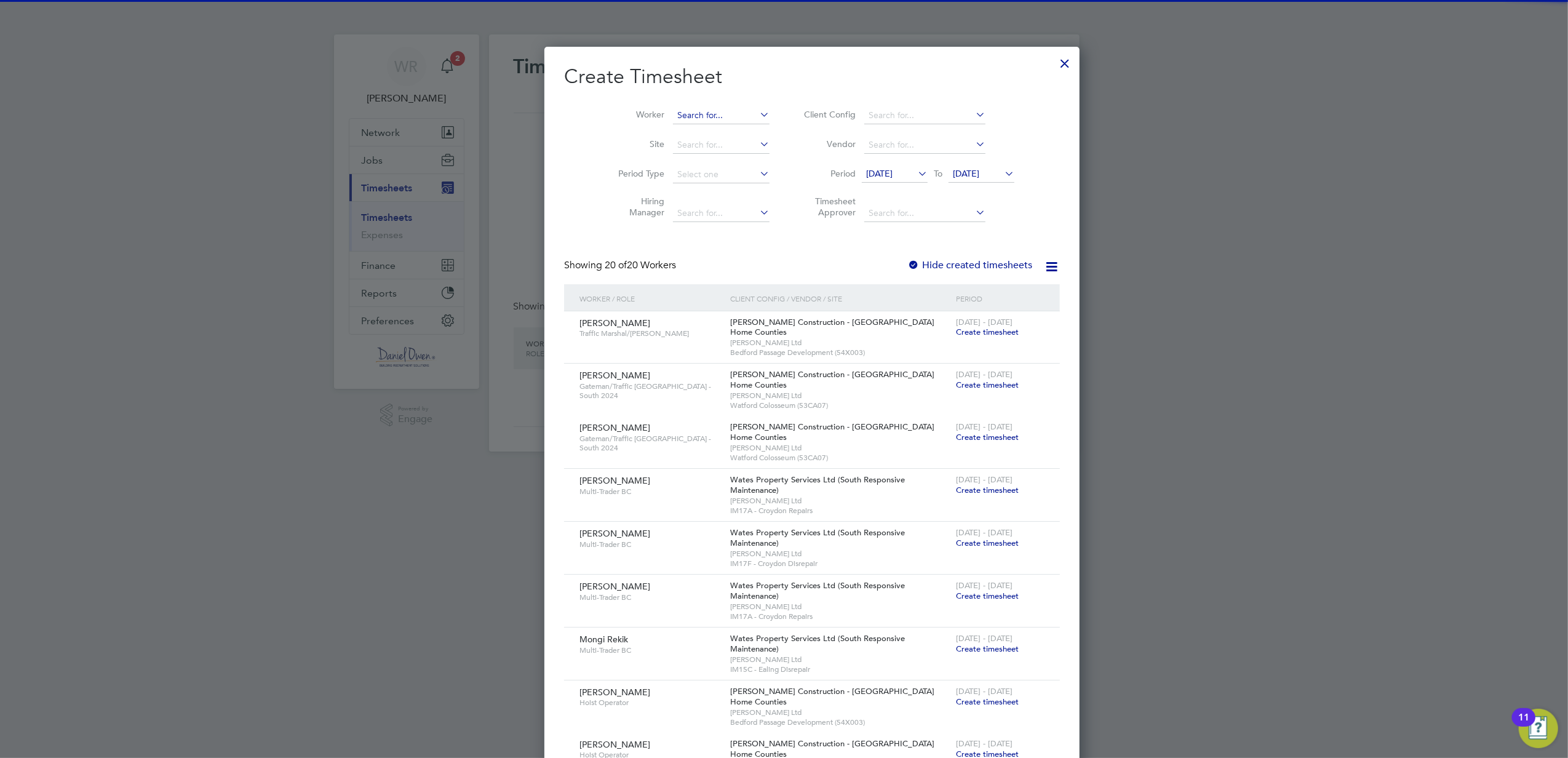
click at [680, 116] on input at bounding box center [722, 115] width 96 height 17
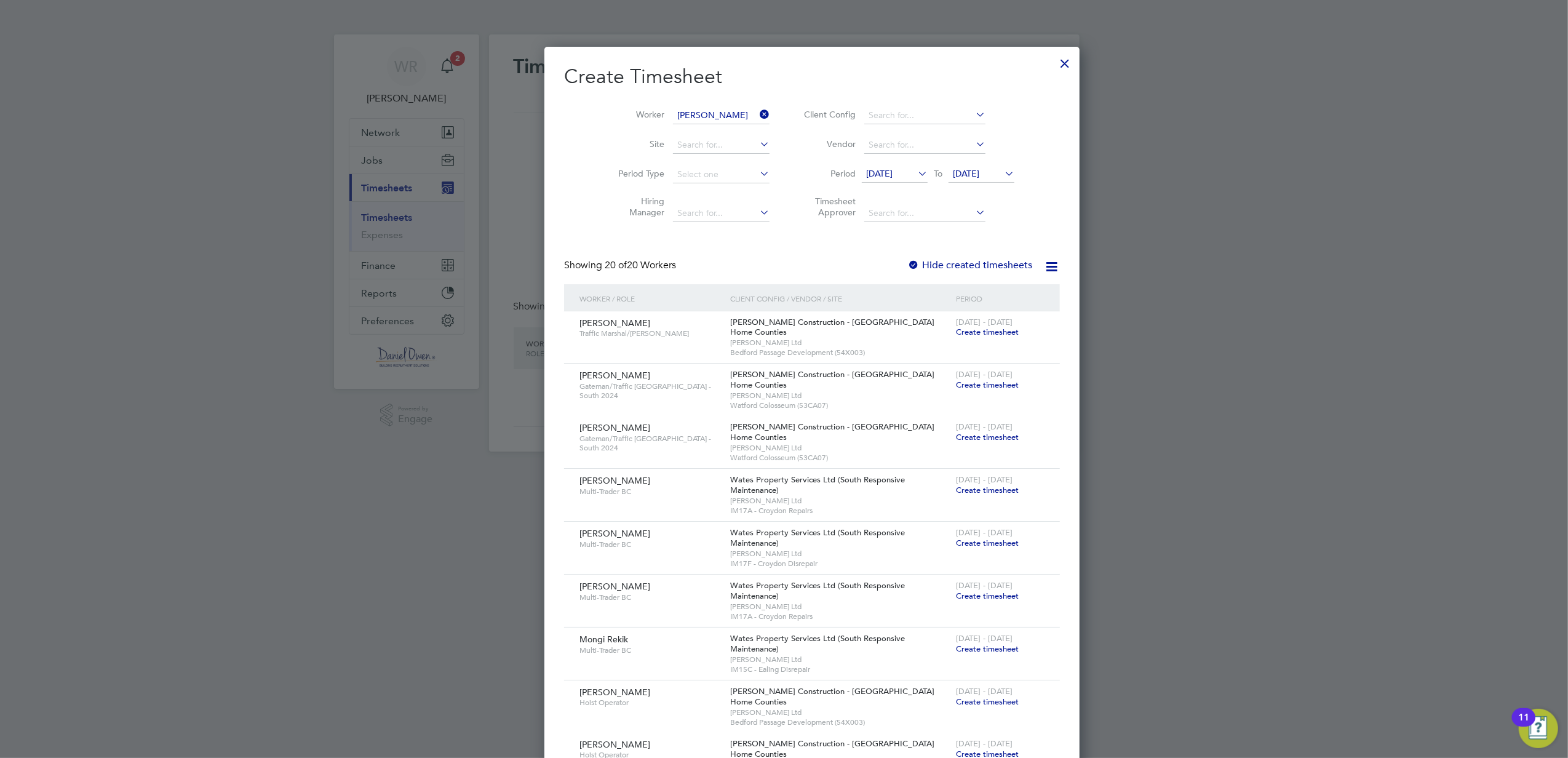
click at [673, 153] on li "David K elly" at bounding box center [695, 149] width 103 height 17
type input "David Kelly"
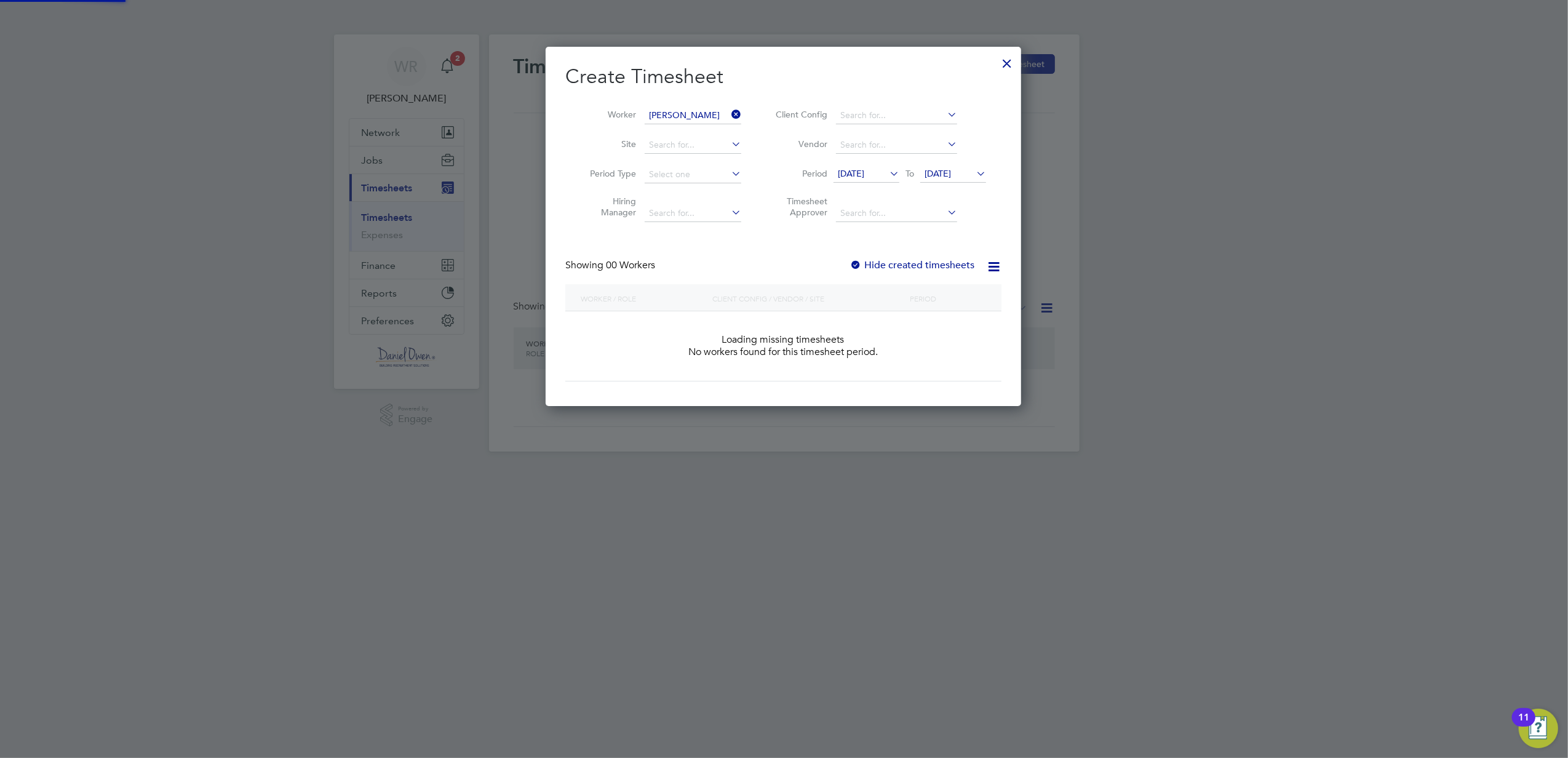
scroll to position [6, 6]
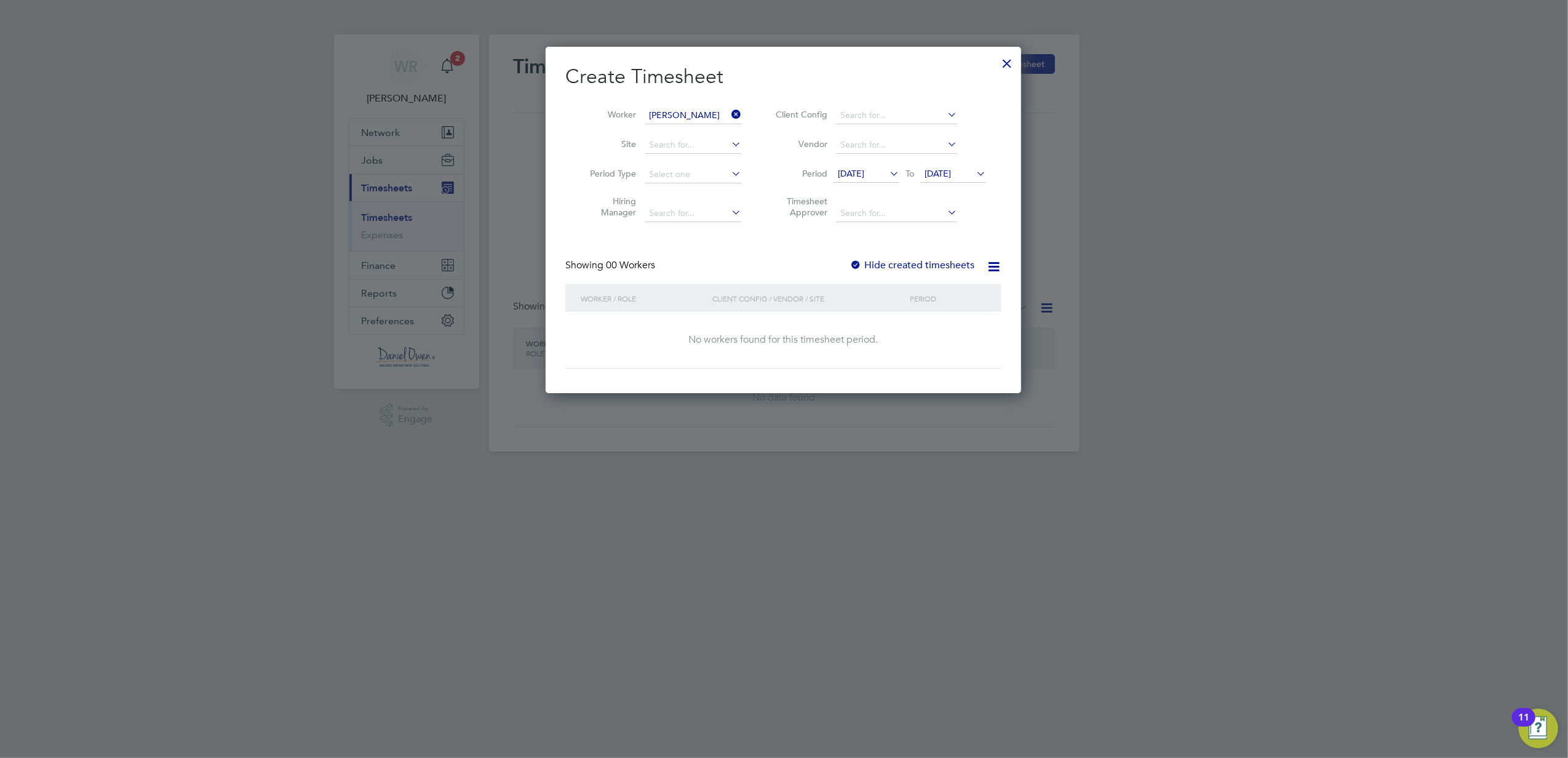
click at [901, 263] on label "Hide created timesheets" at bounding box center [912, 266] width 125 height 13
click at [951, 168] on span "19 Aug 2025" at bounding box center [937, 174] width 26 height 11
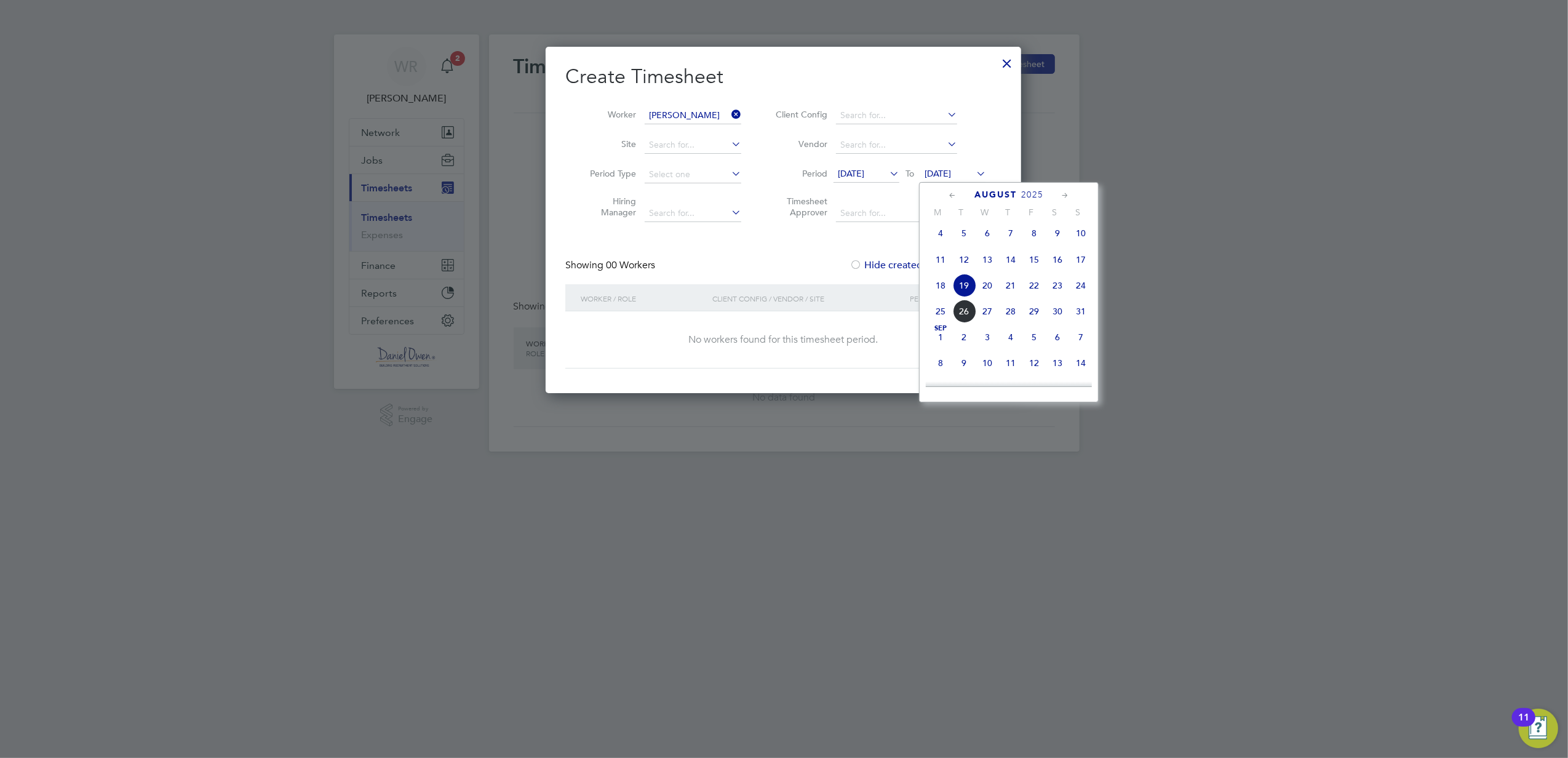
click at [1037, 293] on span "22" at bounding box center [1035, 285] width 24 height 24
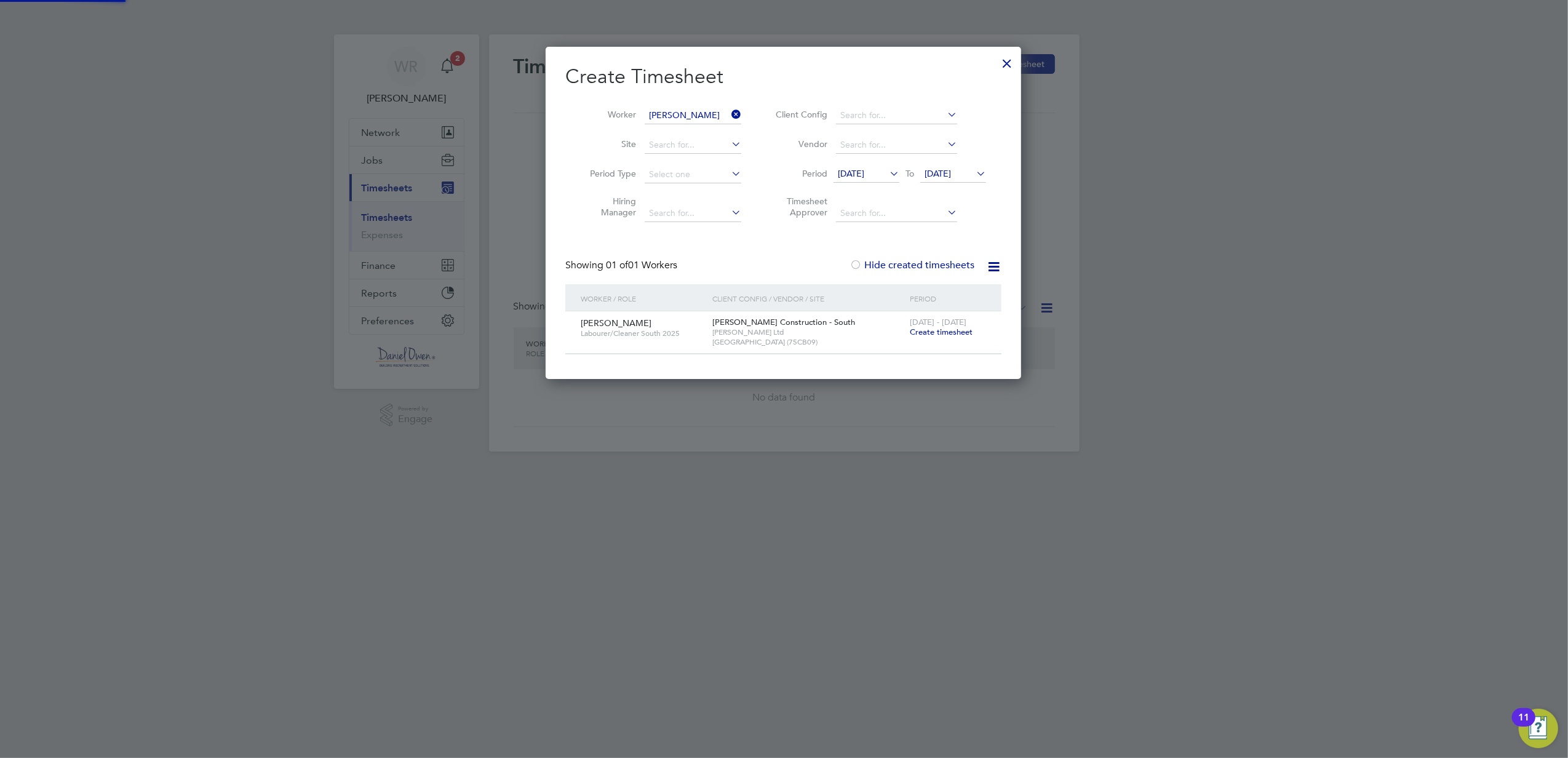
scroll to position [332, 477]
click at [940, 329] on span "Create timesheet" at bounding box center [940, 331] width 62 height 10
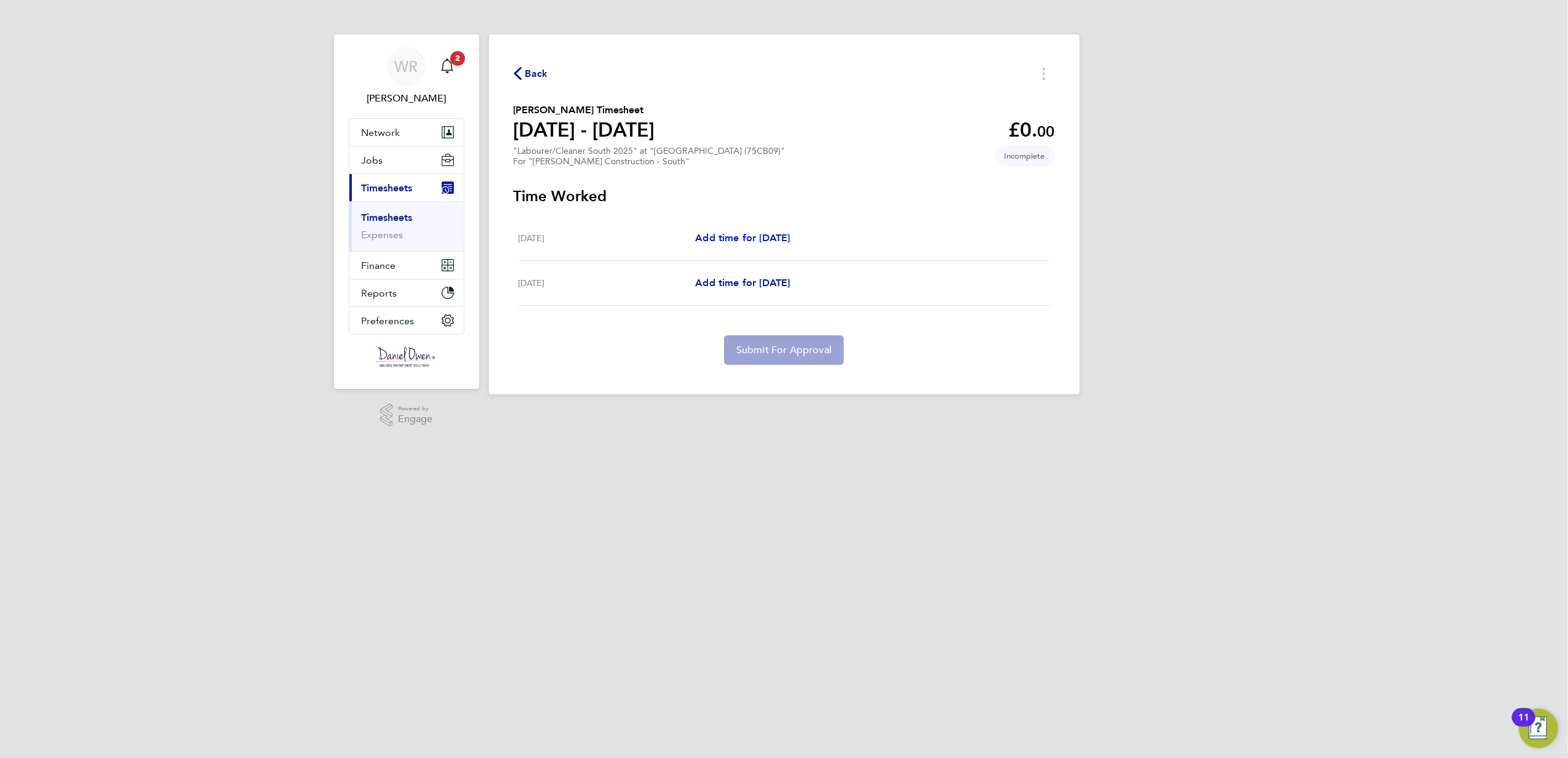
click at [711, 244] on link "Add time for Thu 21 Aug" at bounding box center [743, 238] width 95 height 15
select select "30"
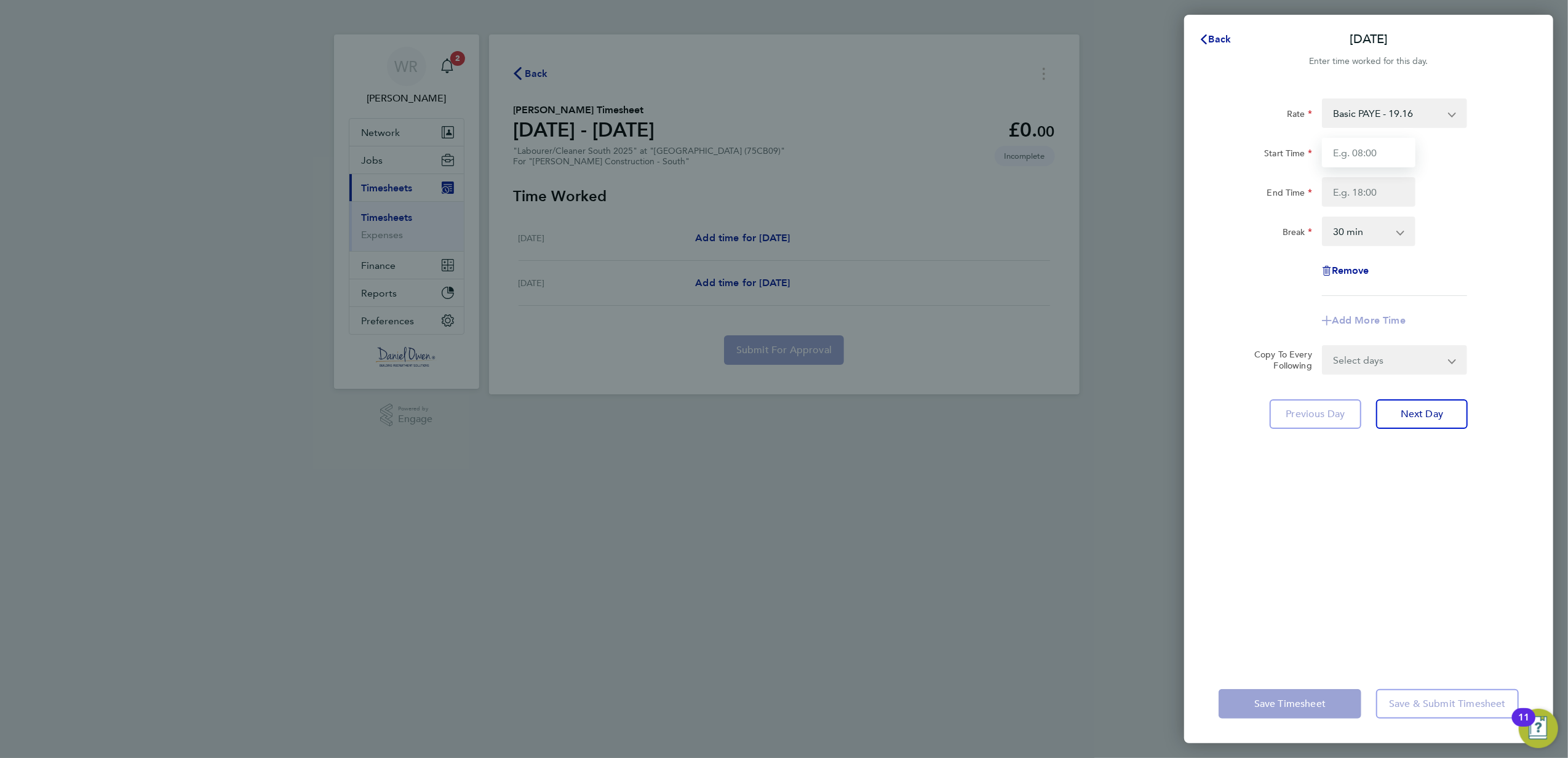
click at [1398, 151] on input "Start Time" at bounding box center [1369, 152] width 93 height 29
type input "7"
type input "07:30"
click at [1378, 187] on input "End Time" at bounding box center [1369, 191] width 93 height 29
drag, startPoint x: 1348, startPoint y: 187, endPoint x: 1263, endPoint y: 200, distance: 86.0
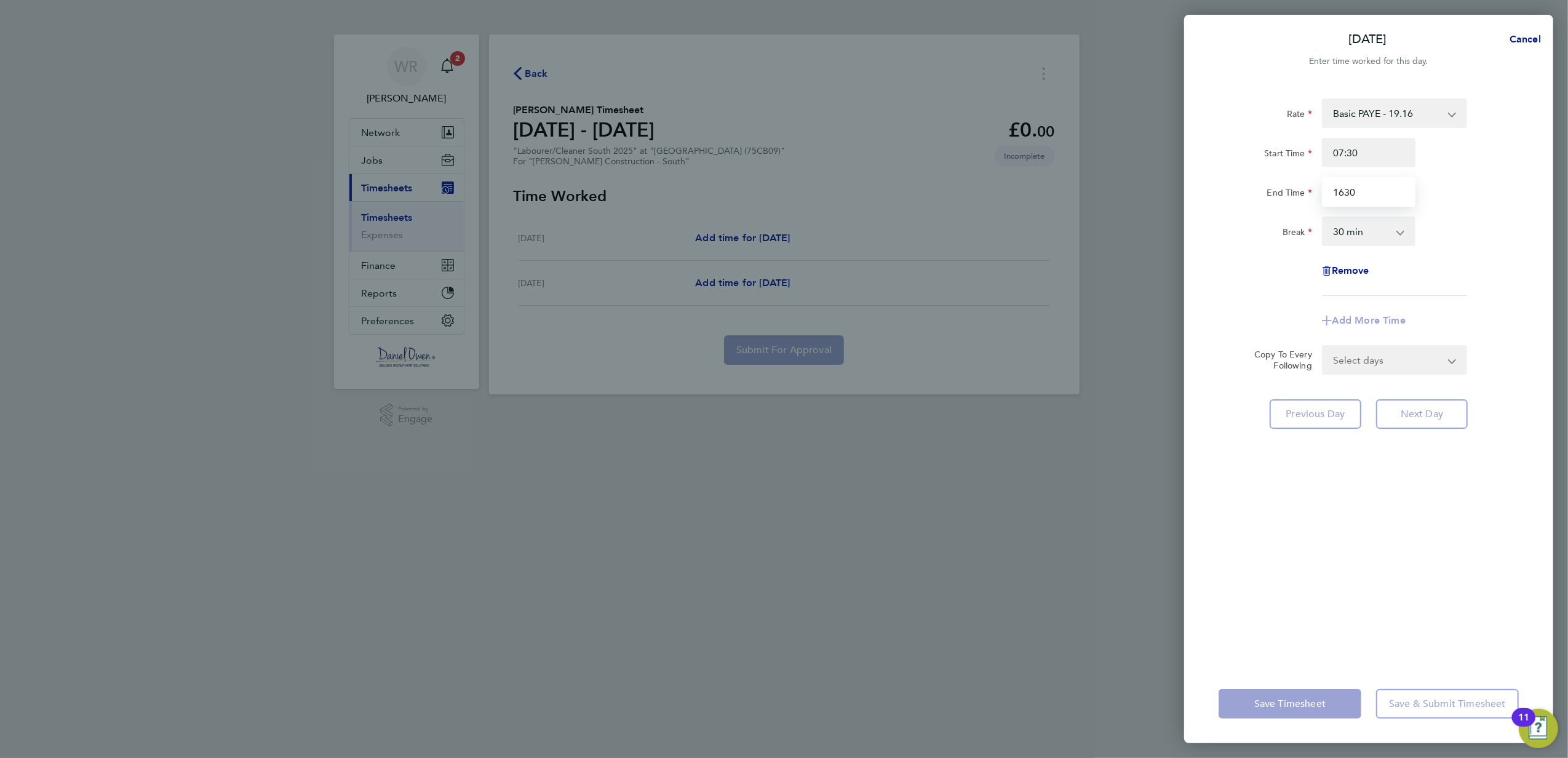
click at [1270, 198] on div "End Time 1630" at bounding box center [1369, 191] width 310 height 29
type input "17:00"
click at [1359, 232] on select "0 min 15 min 30 min 45 min 60 min 75 min 90 min" at bounding box center [1361, 232] width 77 height 27
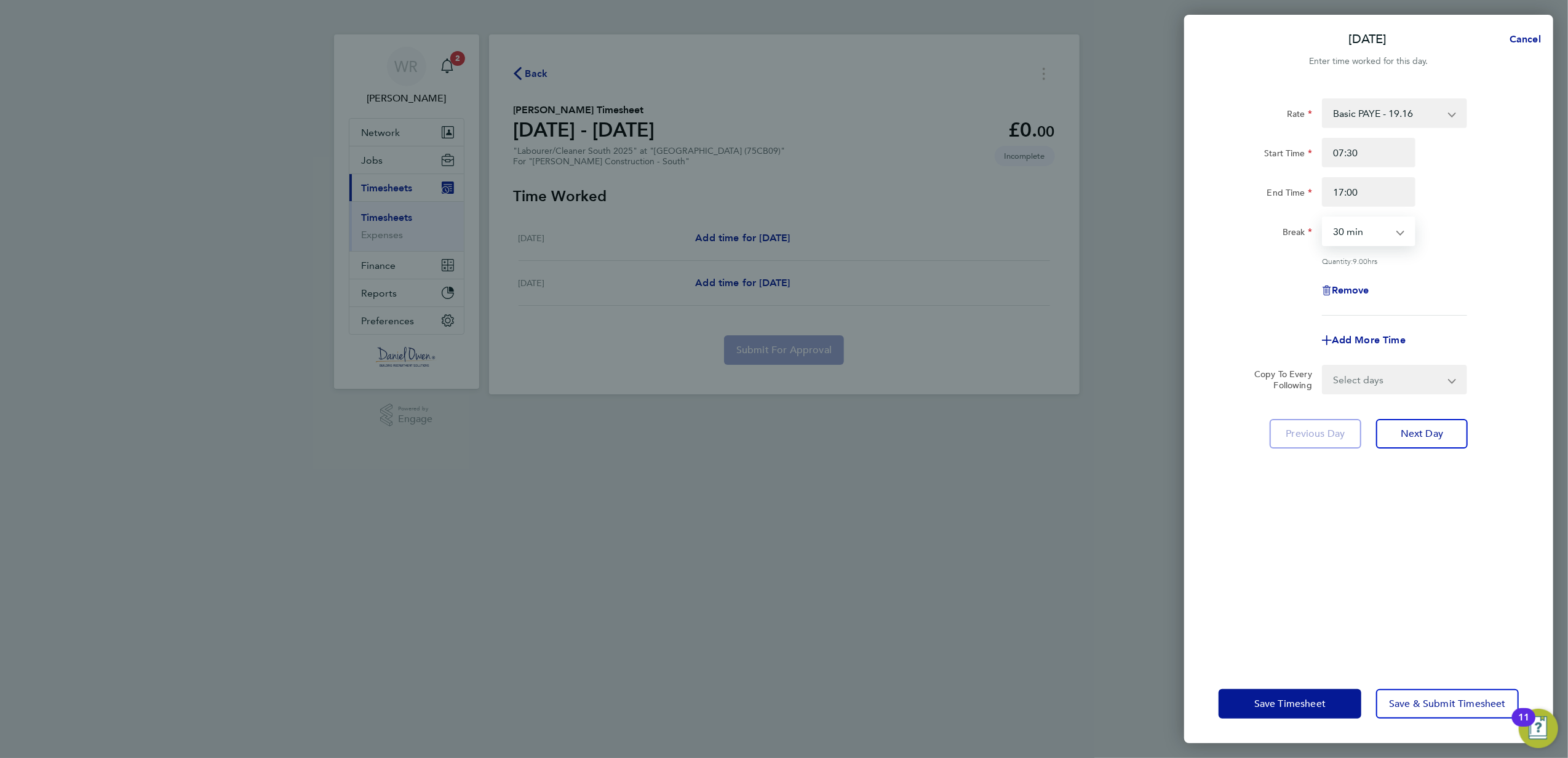
click at [1323, 218] on select "0 min 15 min 30 min 45 min 60 min 75 min 90 min" at bounding box center [1361, 232] width 77 height 27
click at [1497, 273] on div "Rate Basic PAYE - 19.16 Overtime - 27.44 Start Time 07:30 End Time 17:00 Break …" at bounding box center [1369, 207] width 300 height 217
click at [1437, 704] on span "Save & Submit Timesheet" at bounding box center [1448, 704] width 117 height 13
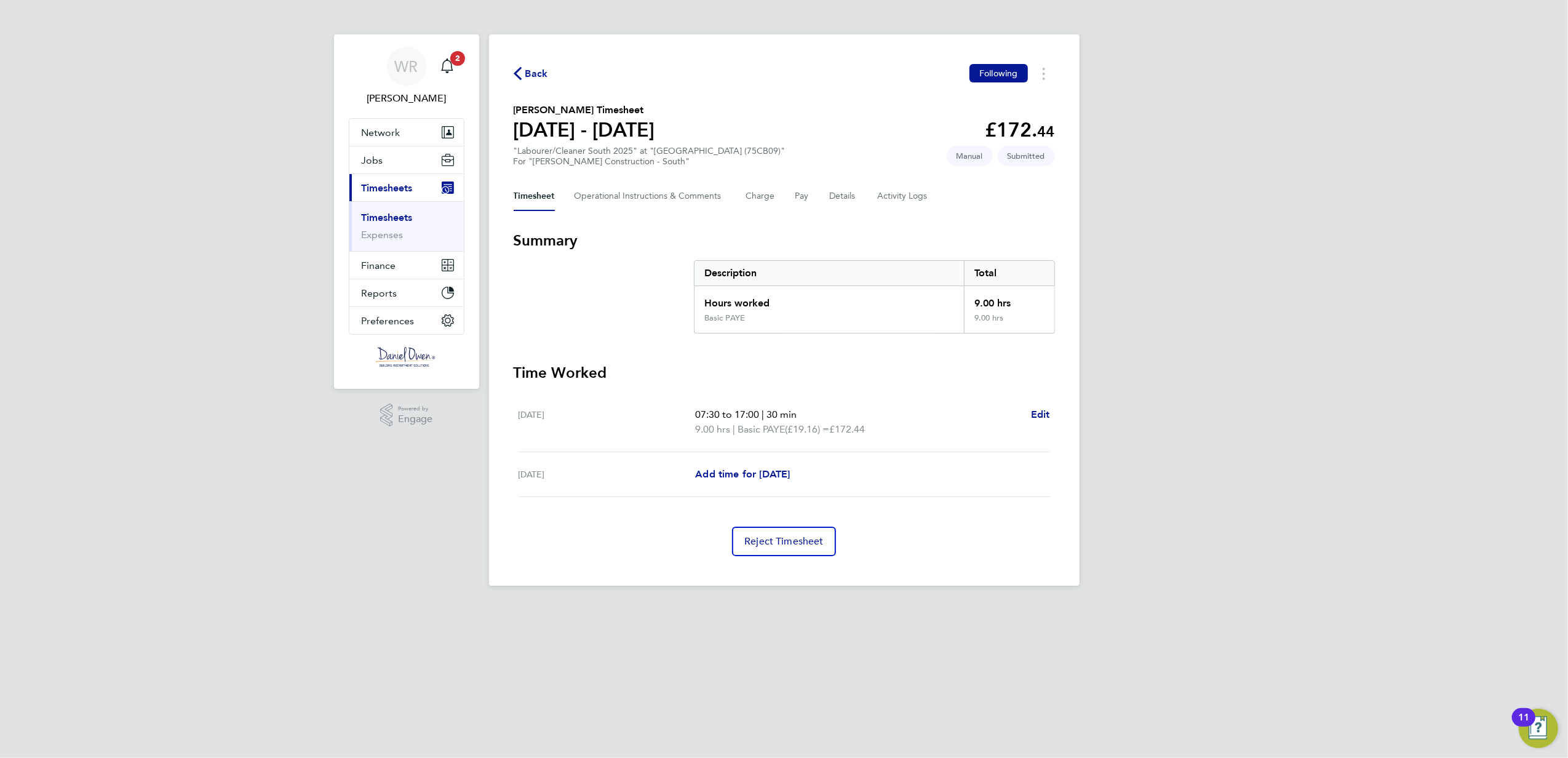
click at [527, 73] on span "Back" at bounding box center [537, 74] width 23 height 15
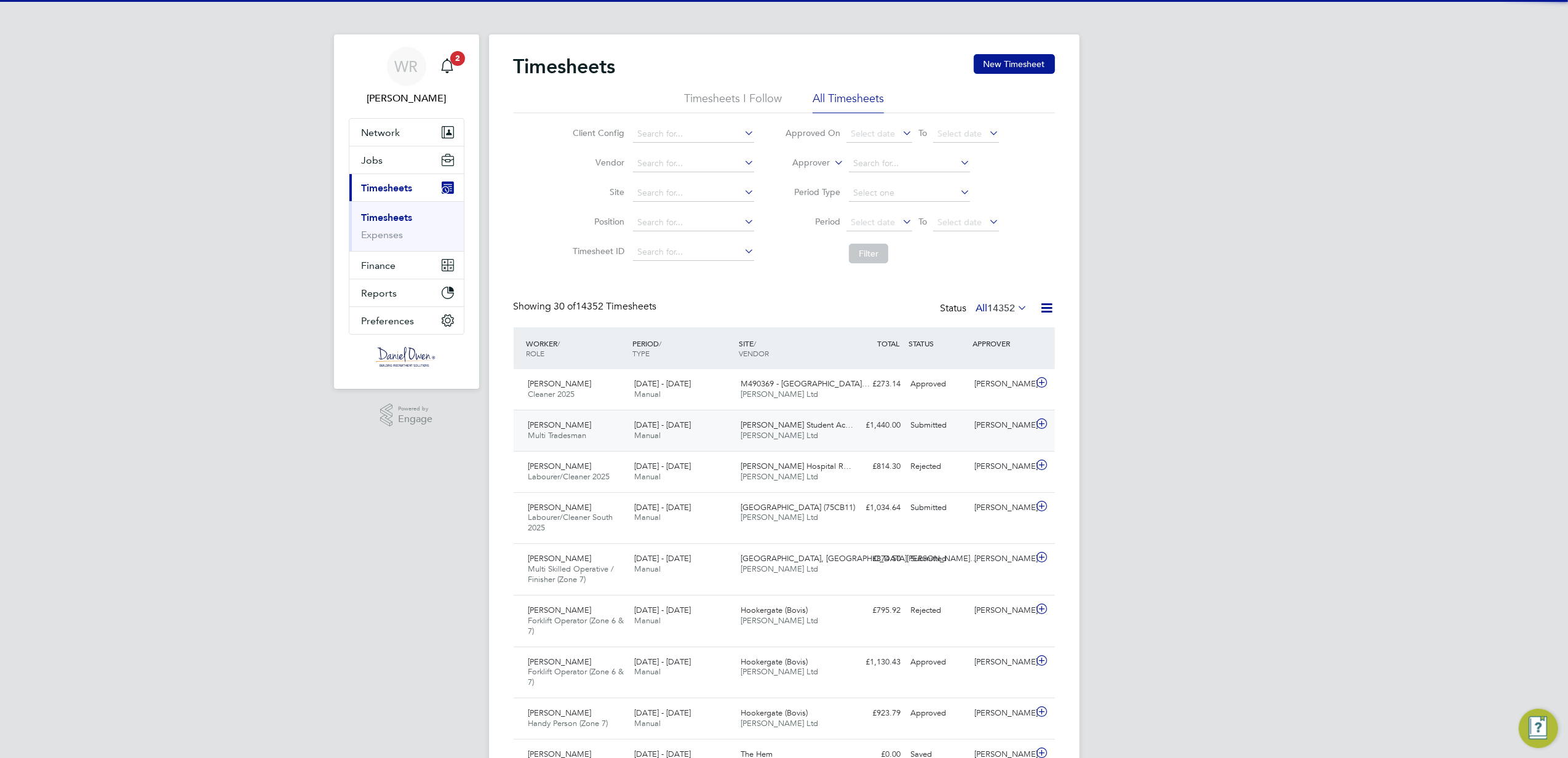
scroll to position [31, 107]
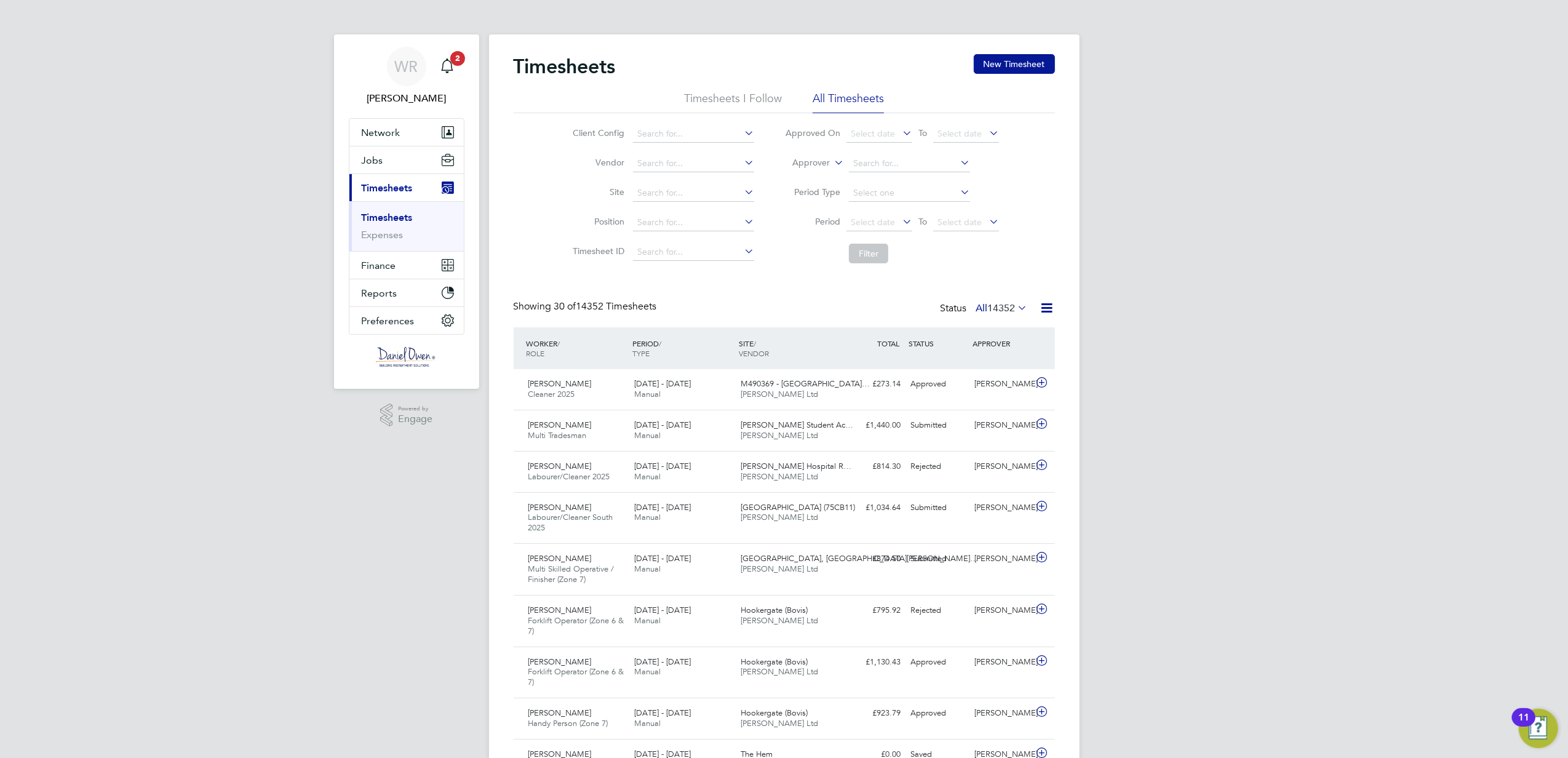
click at [831, 161] on icon at bounding box center [831, 160] width 0 height 11
click at [782, 172] on li "Worker" at bounding box center [800, 177] width 61 height 16
click at [881, 157] on input at bounding box center [909, 164] width 121 height 17
click at [868, 173] on li "Sidi Moh ammed" at bounding box center [909, 180] width 122 height 17
type input "[PERSON_NAME]"
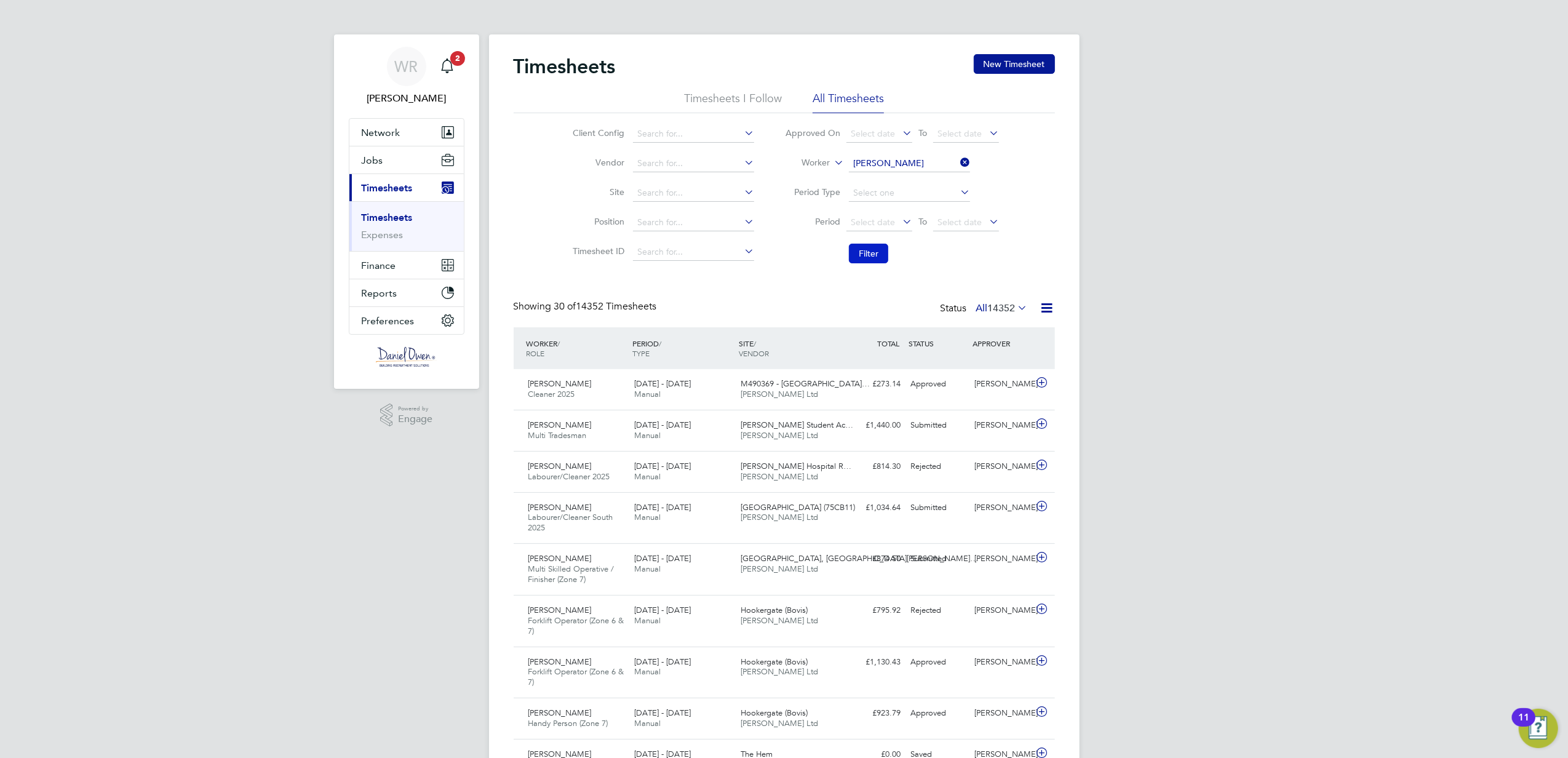
click at [888, 256] on button "Filter" at bounding box center [869, 253] width 40 height 20
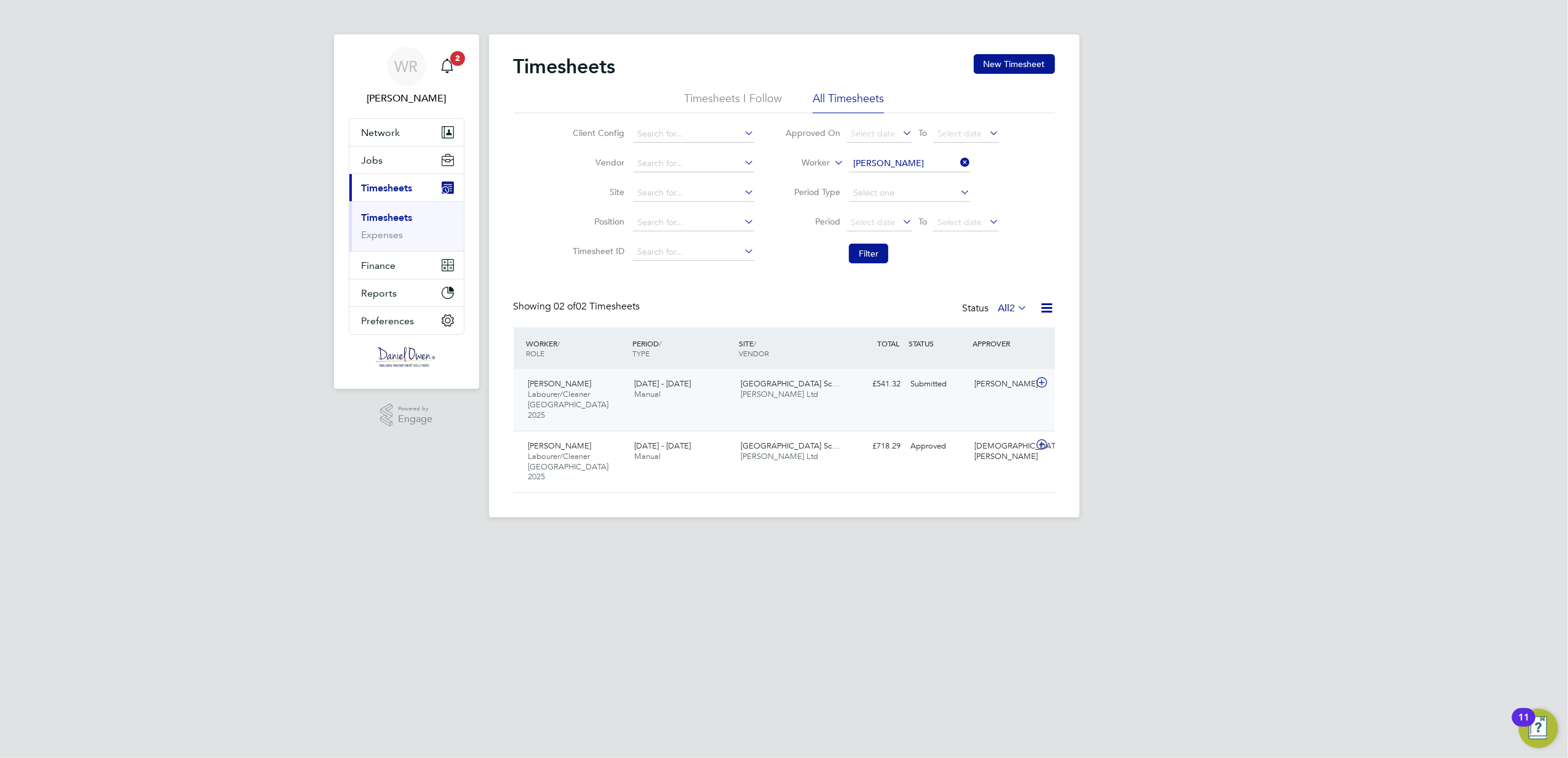
click at [895, 387] on div "£541.32 Submitted" at bounding box center [874, 384] width 64 height 21
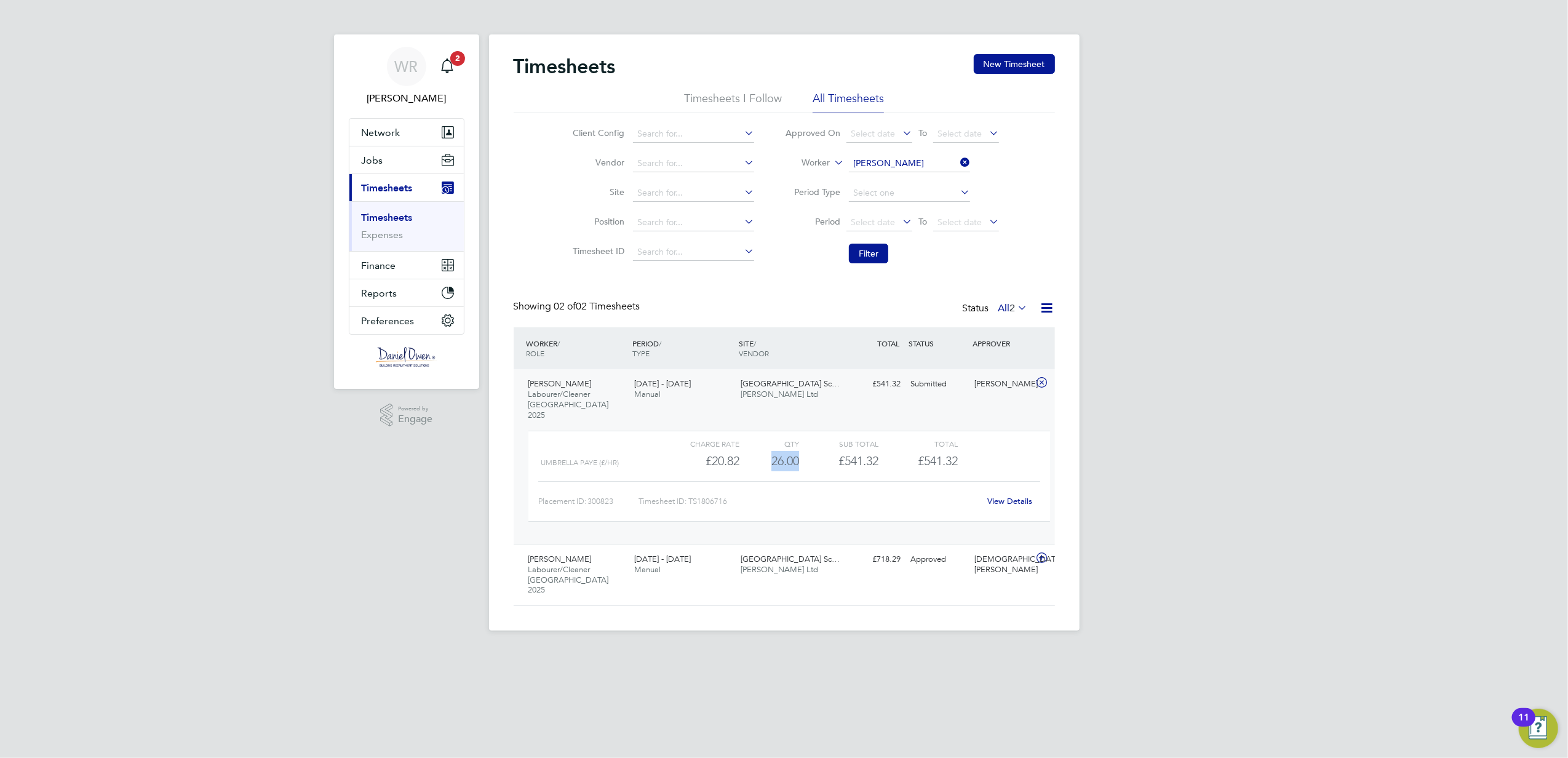
drag, startPoint x: 800, startPoint y: 454, endPoint x: 773, endPoint y: 451, distance: 27.2
click at [773, 451] on div "Umbrella Paye (£/HR) £20.82 26 26.00 26 £541.32 £541.32" at bounding box center [790, 462] width 522 height 21
click at [996, 496] on link "View Details" at bounding box center [1009, 500] width 45 height 10
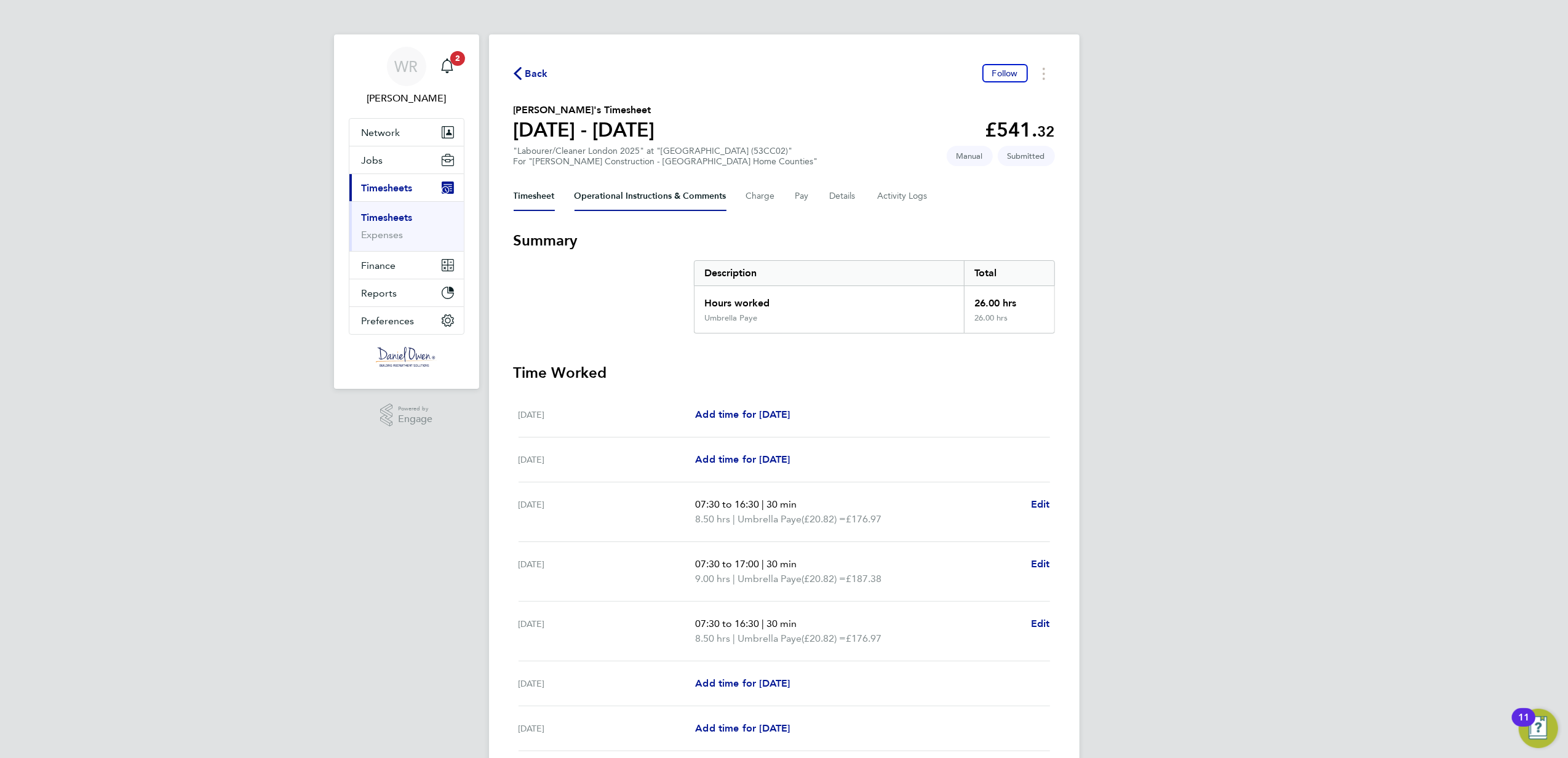
click at [690, 200] on Comments-tab "Operational Instructions & Comments" at bounding box center [650, 196] width 152 height 29
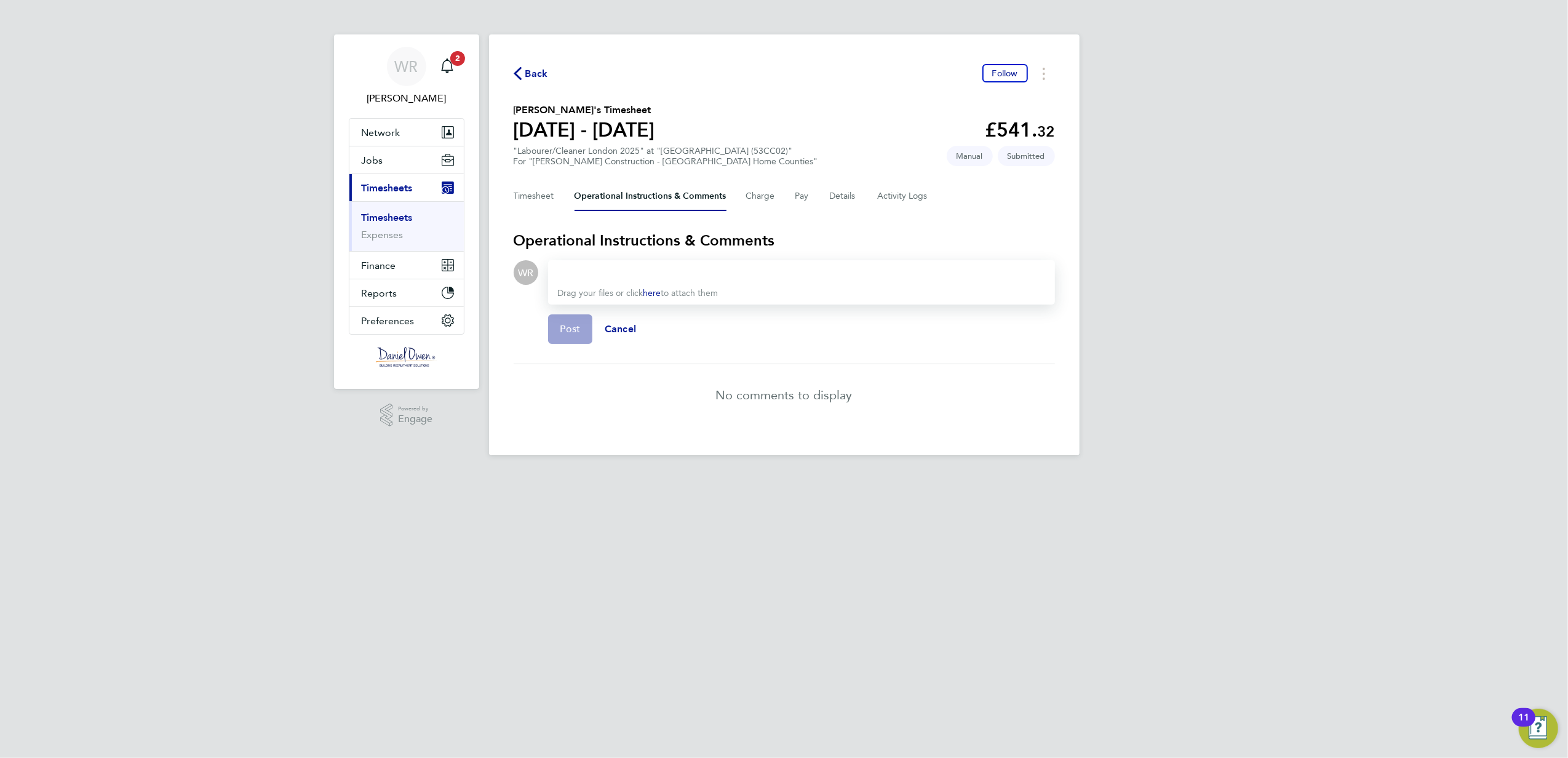
click at [529, 74] on span "Back" at bounding box center [537, 74] width 23 height 15
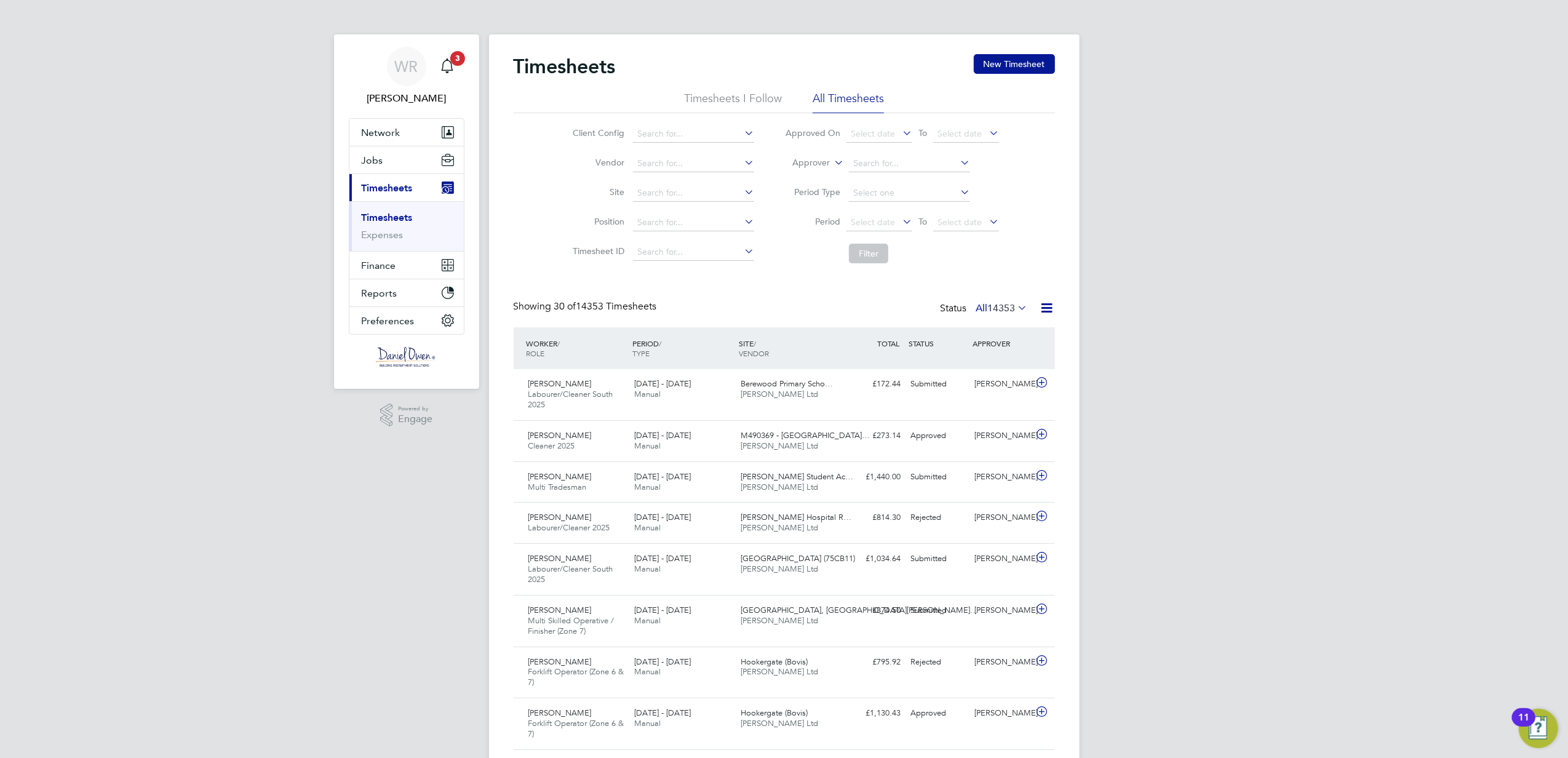
click at [831, 163] on icon at bounding box center [831, 160] width 0 height 11
click at [813, 182] on li "Worker" at bounding box center [800, 177] width 61 height 16
click at [864, 159] on input at bounding box center [909, 164] width 121 height 17
click at [869, 178] on b "David" at bounding box center [889, 180] width 71 height 10
type input "David Kelly"
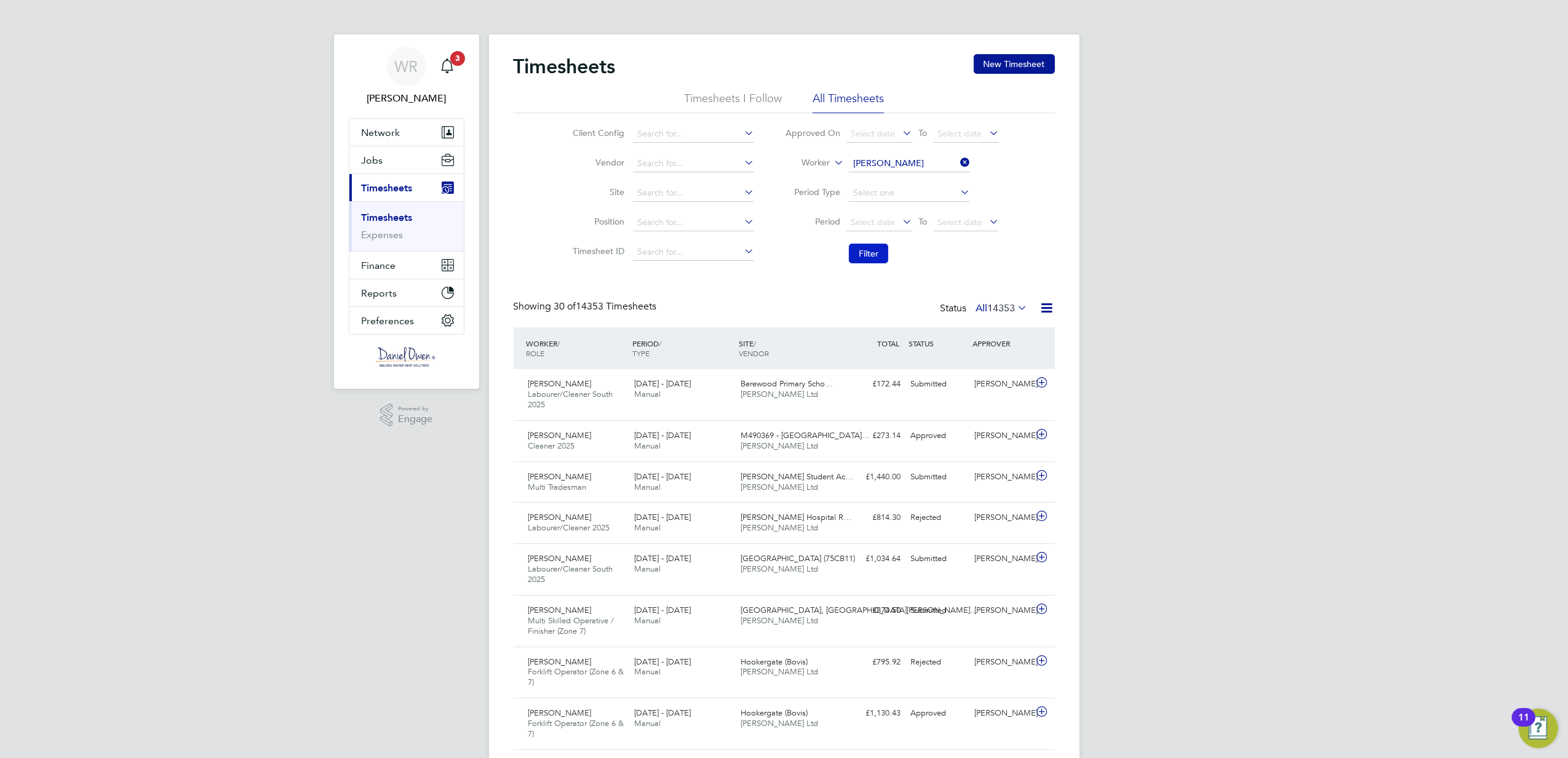
click at [872, 243] on button "Filter" at bounding box center [869, 253] width 40 height 20
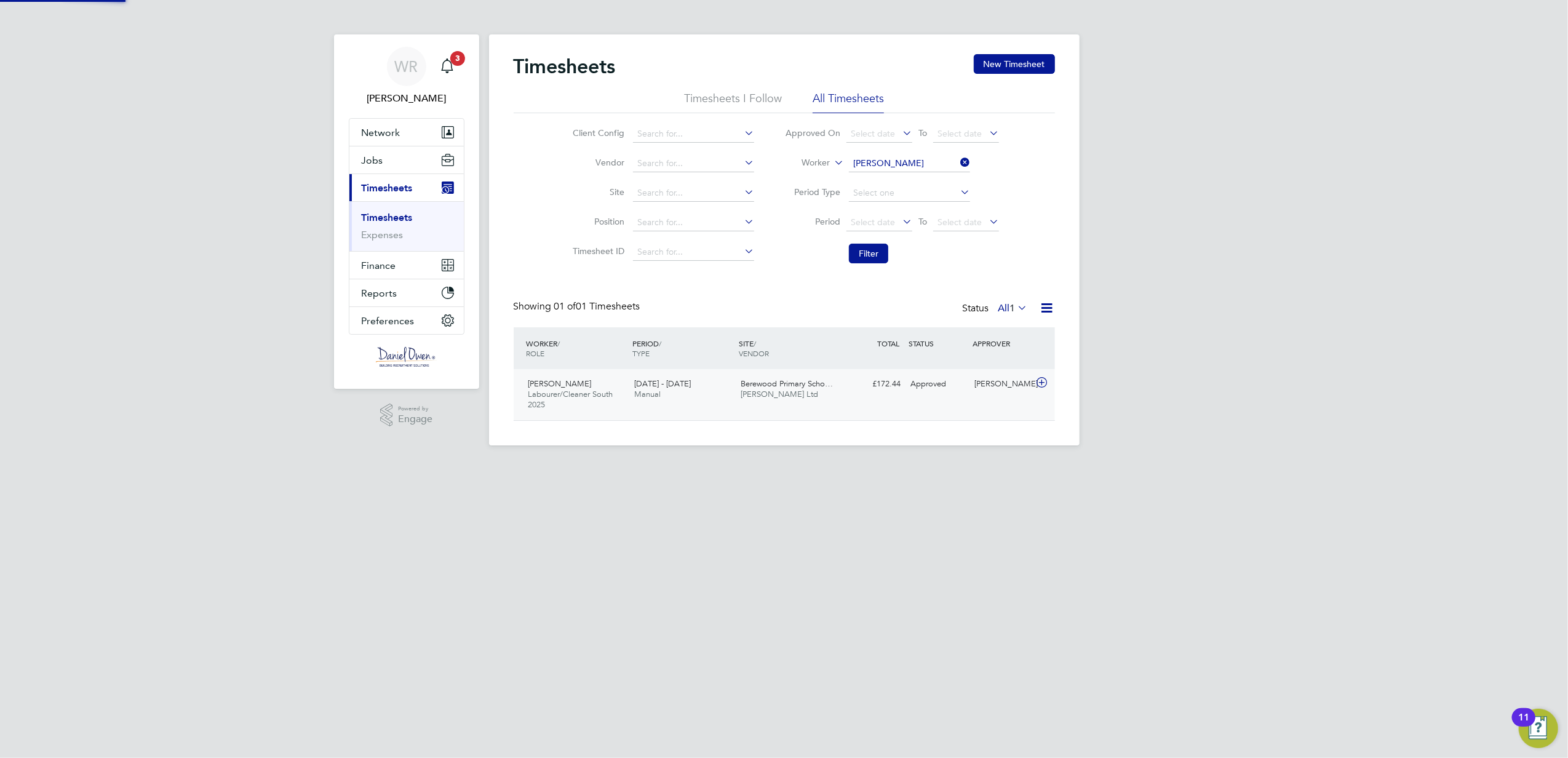
scroll to position [31, 107]
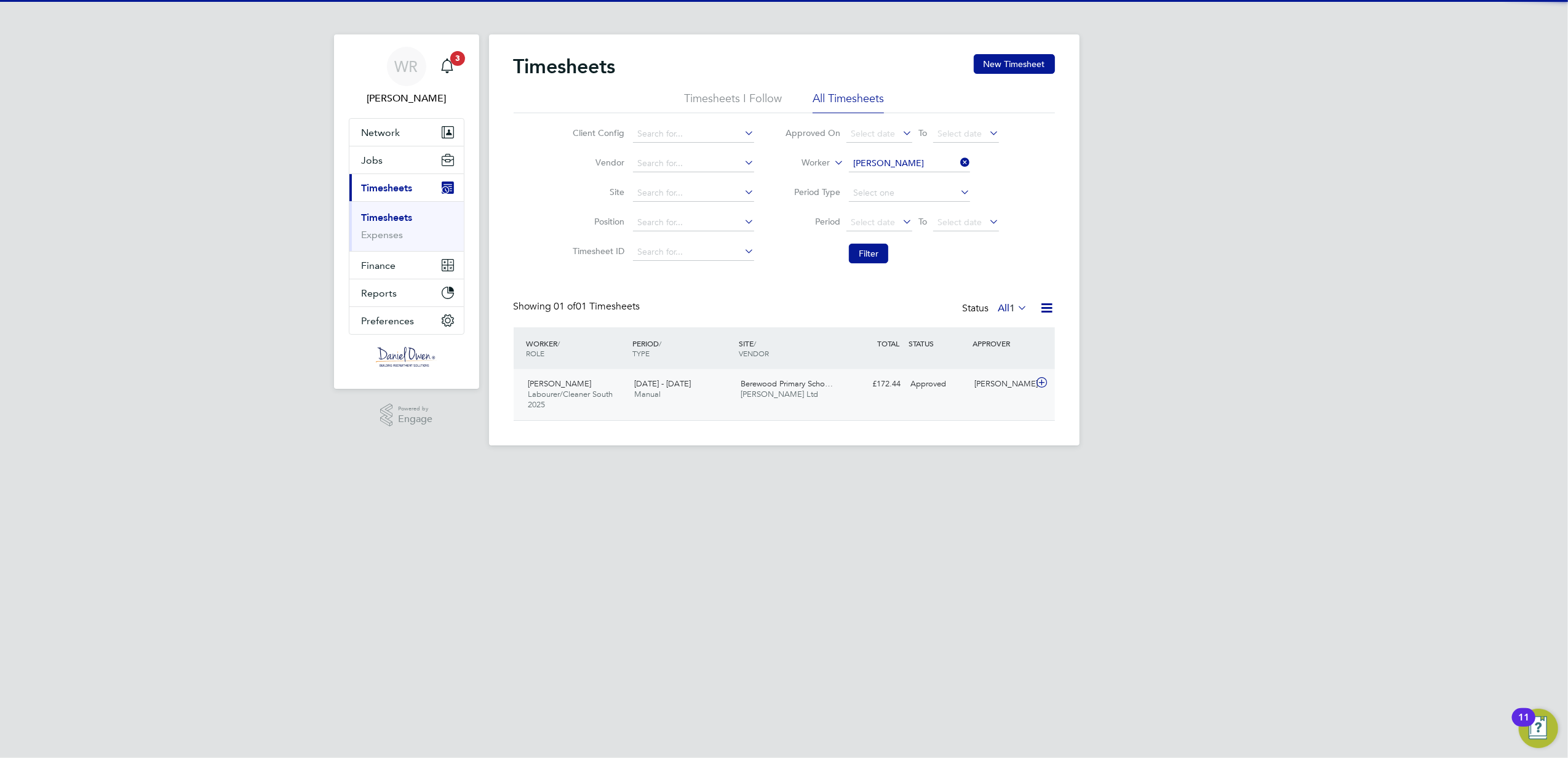
click at [793, 393] on span "[PERSON_NAME] Ltd" at bounding box center [779, 394] width 77 height 10
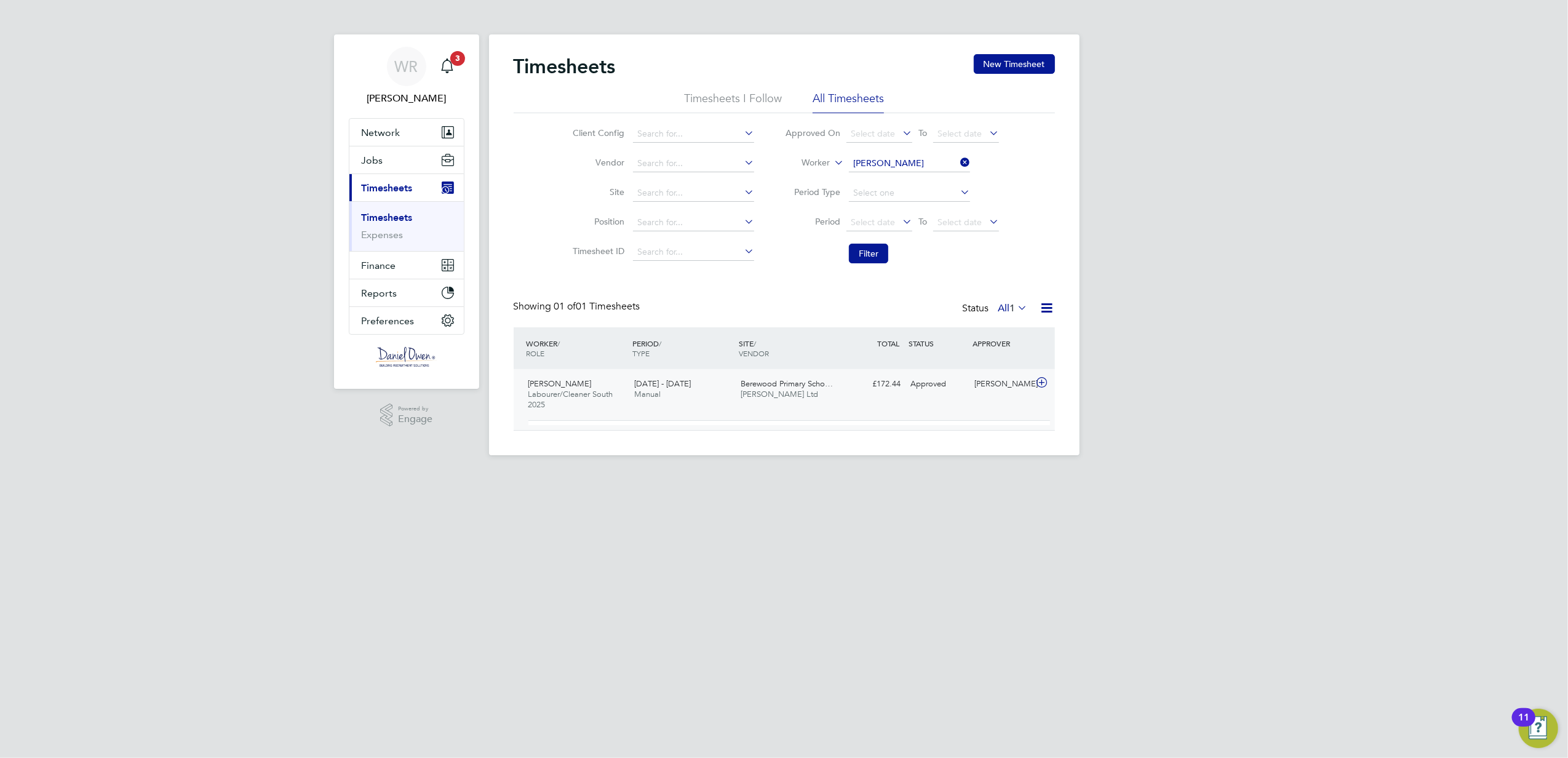
scroll to position [21, 119]
